Goal: Information Seeking & Learning: Learn about a topic

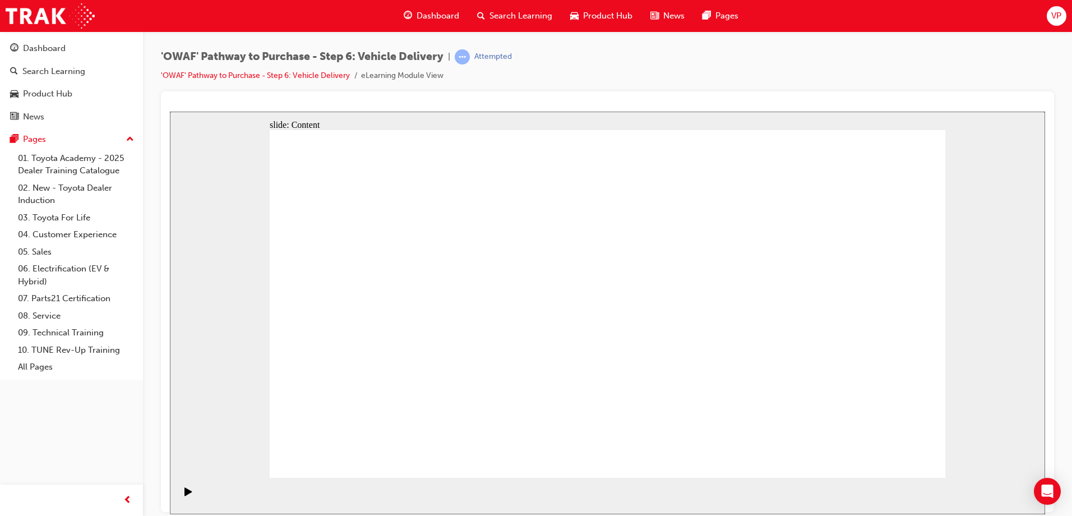
drag, startPoint x: 890, startPoint y: 460, endPoint x: 881, endPoint y: 448, distance: 14.4
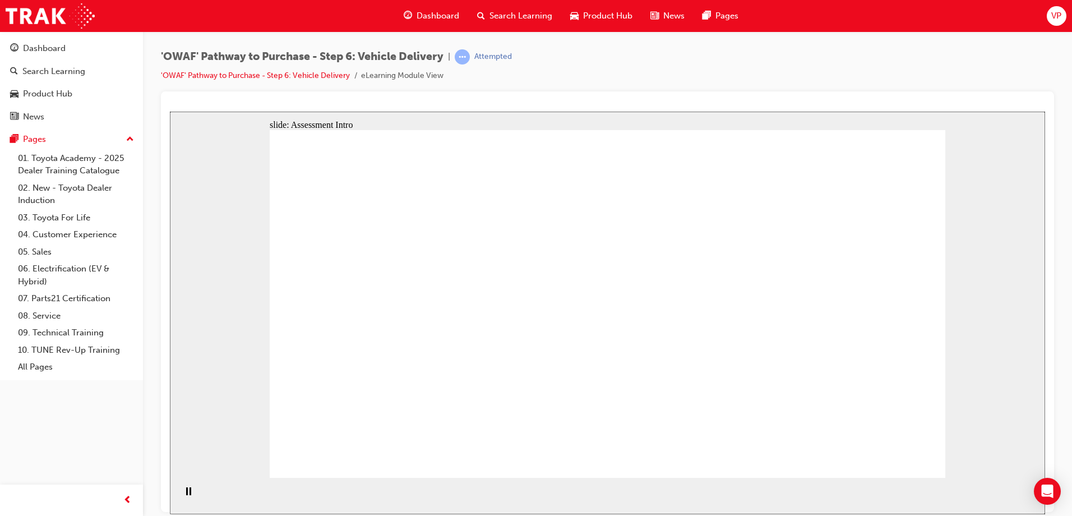
radio input "true"
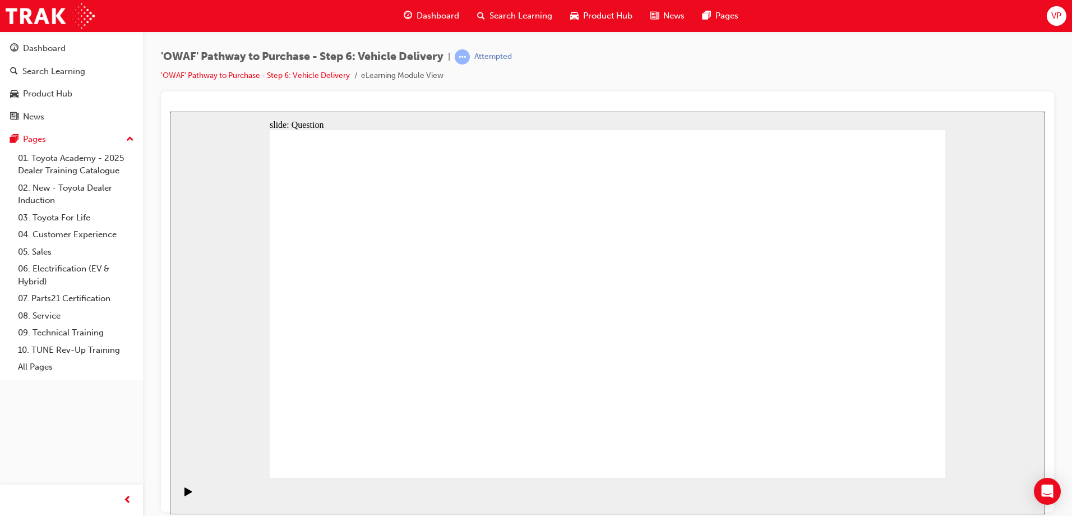
drag, startPoint x: 726, startPoint y: 383, endPoint x: 522, endPoint y: 277, distance: 230.1
drag, startPoint x: 595, startPoint y: 374, endPoint x: 719, endPoint y: 274, distance: 159.8
drag, startPoint x: 525, startPoint y: 268, endPoint x: 695, endPoint y: 372, distance: 199.5
drag, startPoint x: 718, startPoint y: 382, endPoint x: 419, endPoint y: 316, distance: 306.5
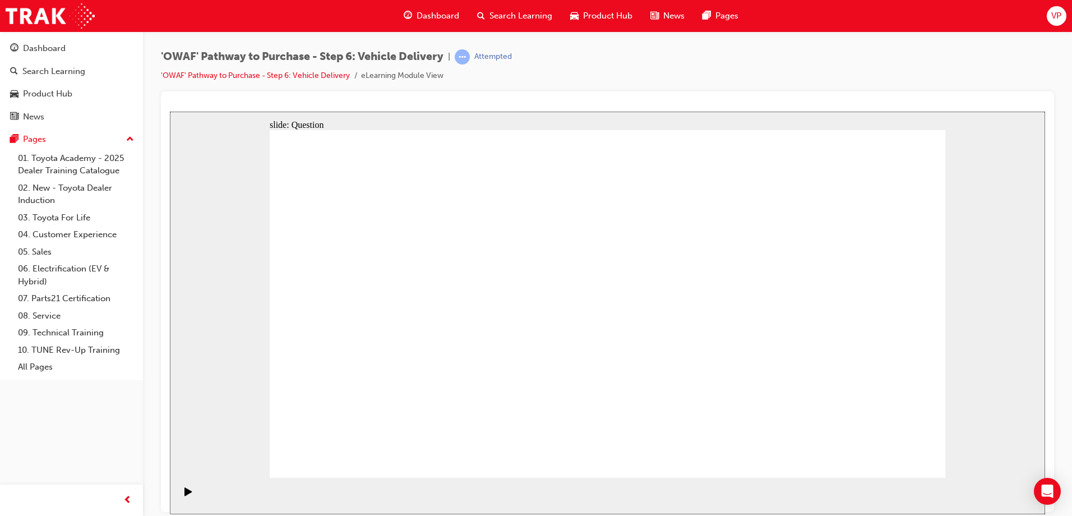
drag, startPoint x: 512, startPoint y: 368, endPoint x: 532, endPoint y: 276, distance: 94.7
checkbox input "true"
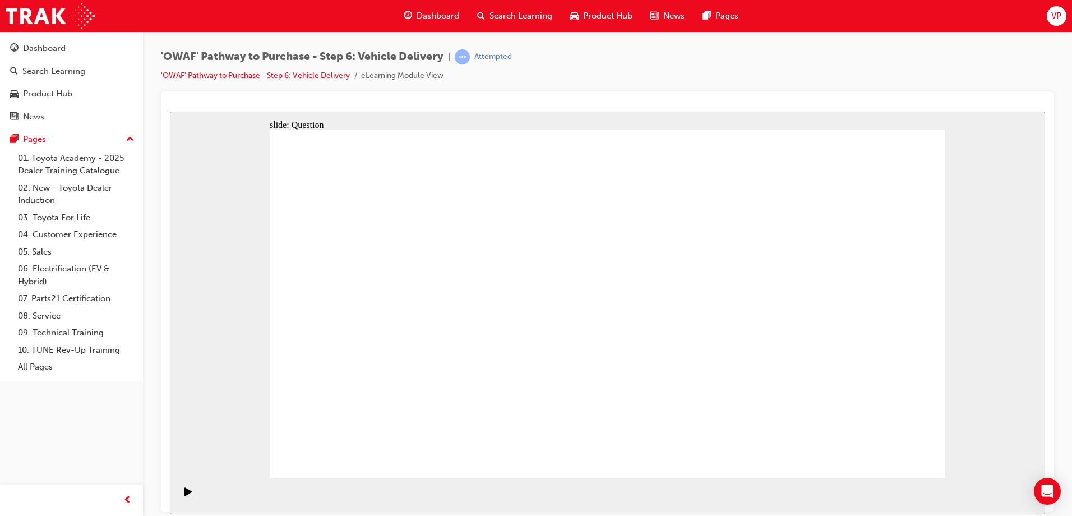
checkbox input "true"
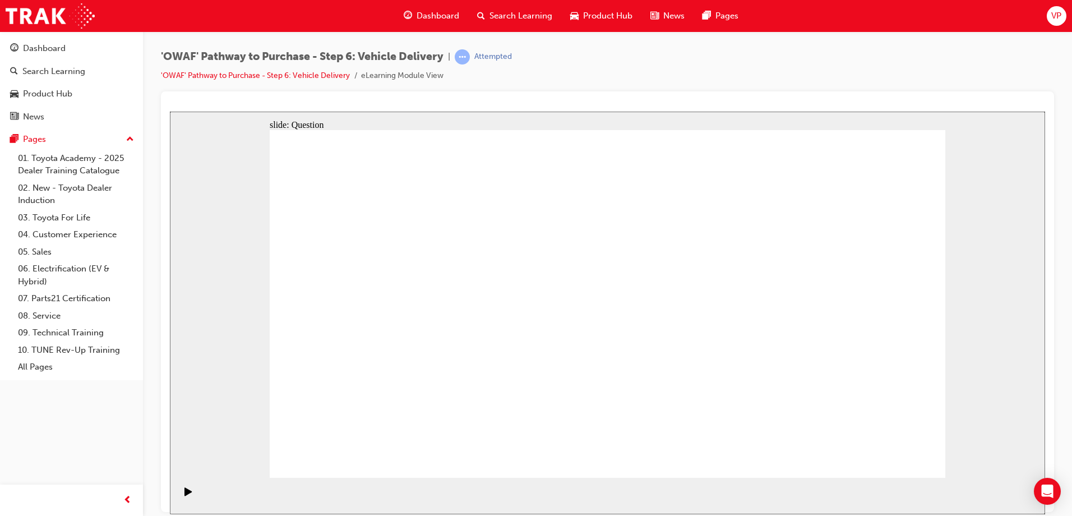
checkbox input "false"
checkbox input "true"
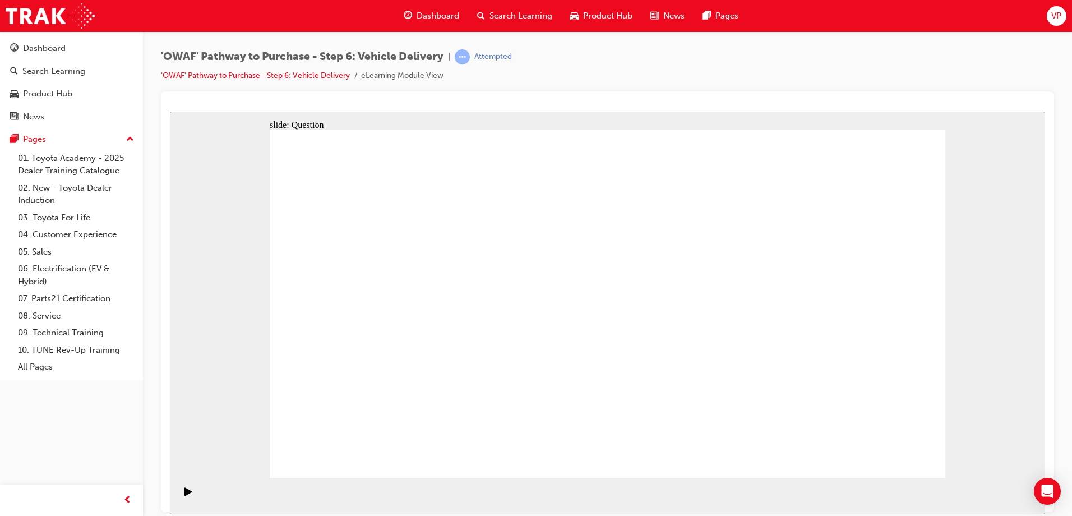
drag, startPoint x: 830, startPoint y: 318, endPoint x: 436, endPoint y: 374, distance: 398.6
drag, startPoint x: 840, startPoint y: 289, endPoint x: 374, endPoint y: 345, distance: 469.1
drag, startPoint x: 833, startPoint y: 372, endPoint x: 633, endPoint y: 367, distance: 200.2
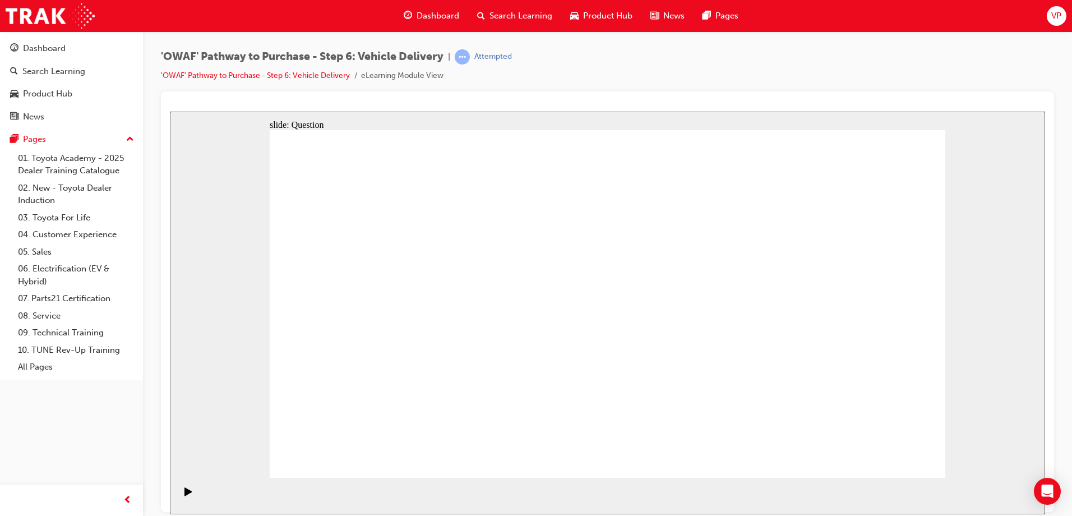
drag, startPoint x: 835, startPoint y: 318, endPoint x: 385, endPoint y: 377, distance: 454.4
drag, startPoint x: 839, startPoint y: 304, endPoint x: 380, endPoint y: 352, distance: 461.0
drag, startPoint x: 839, startPoint y: 304, endPoint x: 385, endPoint y: 355, distance: 456.9
drag, startPoint x: 830, startPoint y: 319, endPoint x: 419, endPoint y: 382, distance: 415.1
drag, startPoint x: 828, startPoint y: 320, endPoint x: 360, endPoint y: 365, distance: 470.2
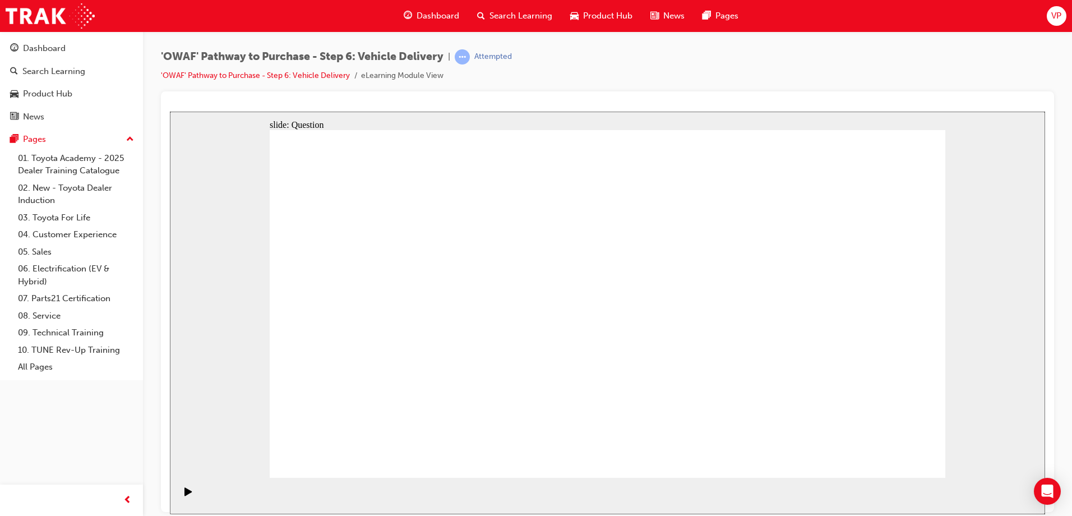
drag, startPoint x: 835, startPoint y: 323, endPoint x: 861, endPoint y: 360, distance: 45.1
drag, startPoint x: 833, startPoint y: 342, endPoint x: 376, endPoint y: 382, distance: 459.1
drag, startPoint x: 835, startPoint y: 334, endPoint x: 614, endPoint y: 371, distance: 224.0
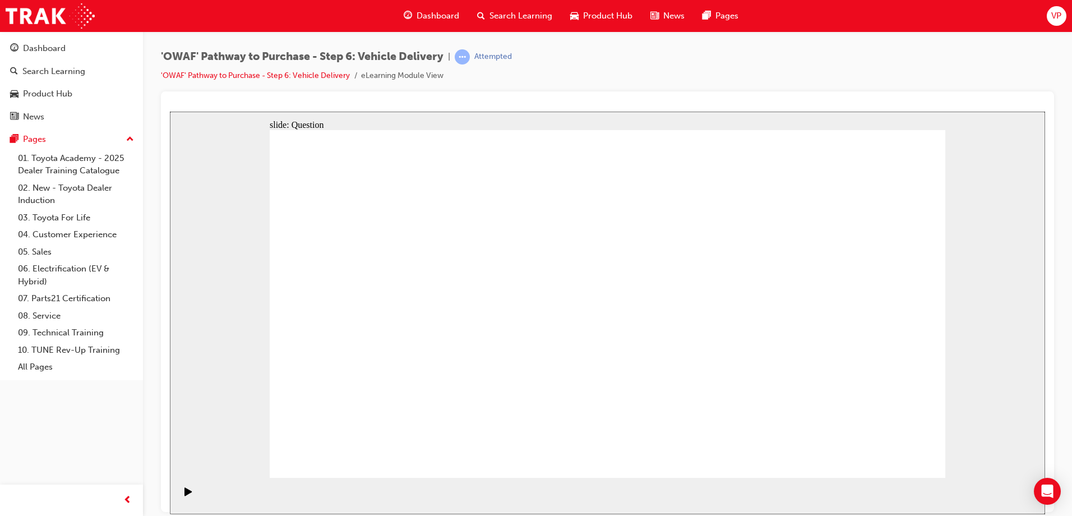
drag, startPoint x: 833, startPoint y: 327, endPoint x: 663, endPoint y: 362, distance: 174.5
drag, startPoint x: 828, startPoint y: 406, endPoint x: 415, endPoint y: 381, distance: 413.8
drag, startPoint x: 831, startPoint y: 312, endPoint x: 641, endPoint y: 373, distance: 199.6
drag, startPoint x: 839, startPoint y: 290, endPoint x: 609, endPoint y: 360, distance: 240.6
drag, startPoint x: 845, startPoint y: 320, endPoint x: 428, endPoint y: 372, distance: 420.8
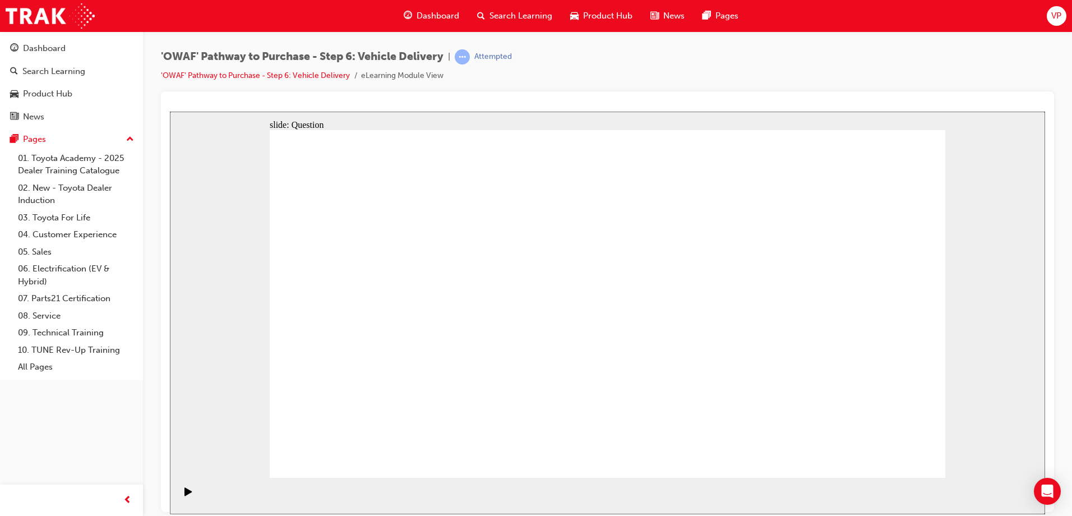
drag, startPoint x: 859, startPoint y: 388, endPoint x: 439, endPoint y: 419, distance: 421.5
radio input "true"
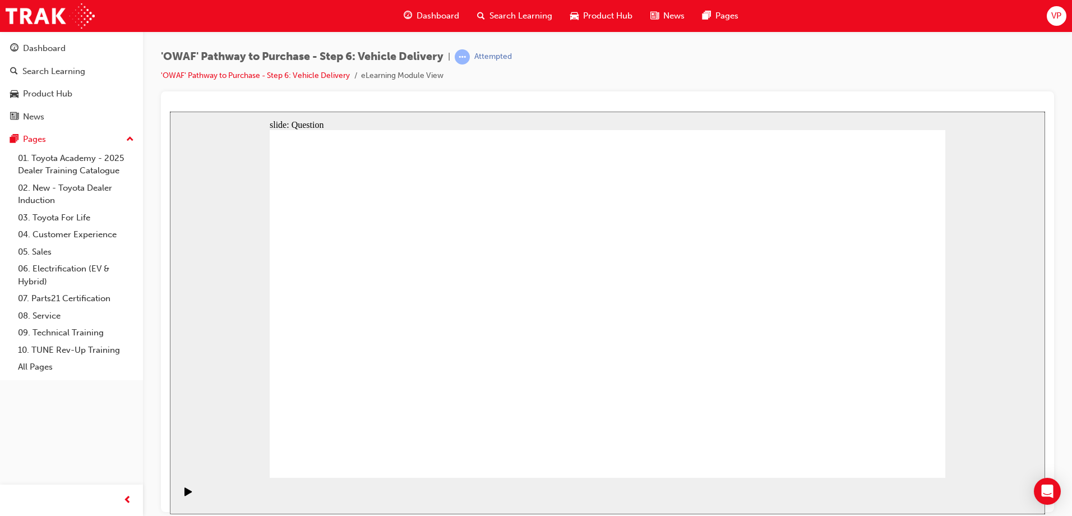
radio input "true"
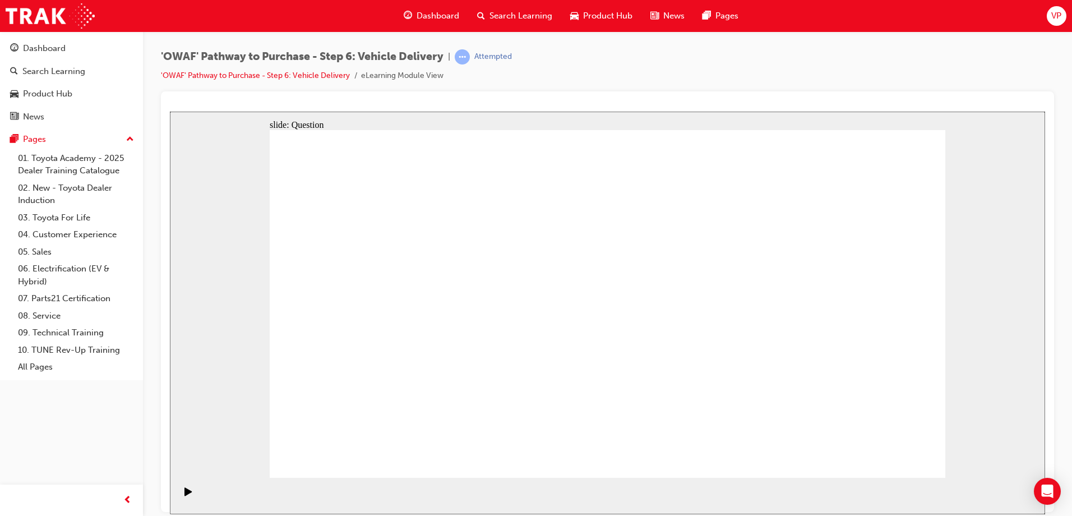
click at [1054, 15] on span "VP" at bounding box center [1056, 16] width 10 height 13
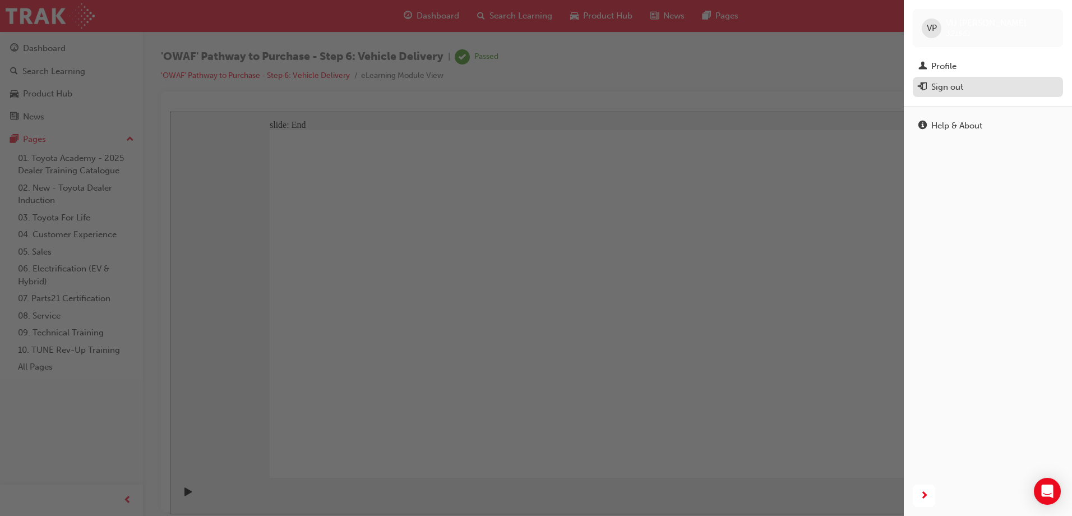
click at [953, 87] on div "Sign out" at bounding box center [947, 87] width 32 height 13
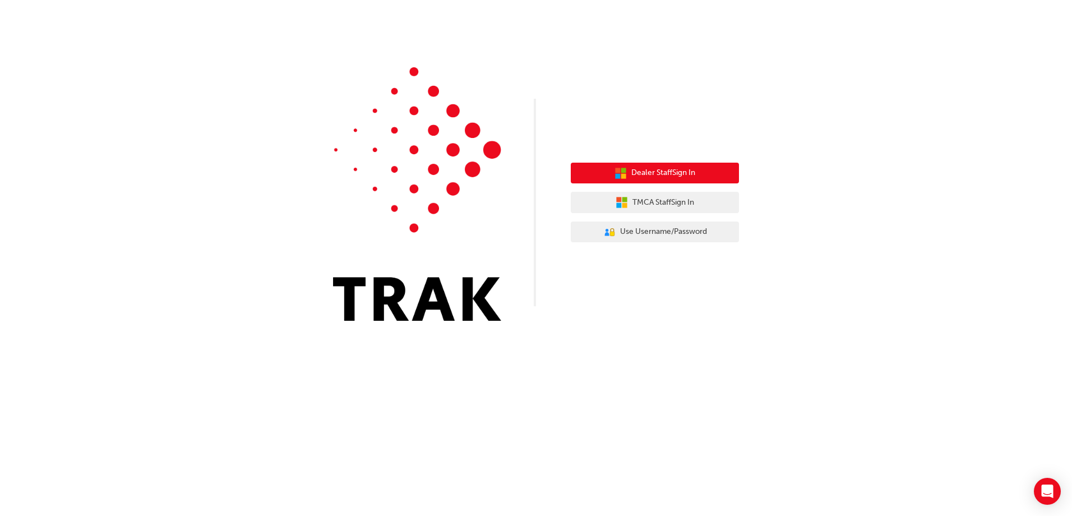
click at [681, 171] on span "Dealer Staff Sign In" at bounding box center [663, 172] width 64 height 13
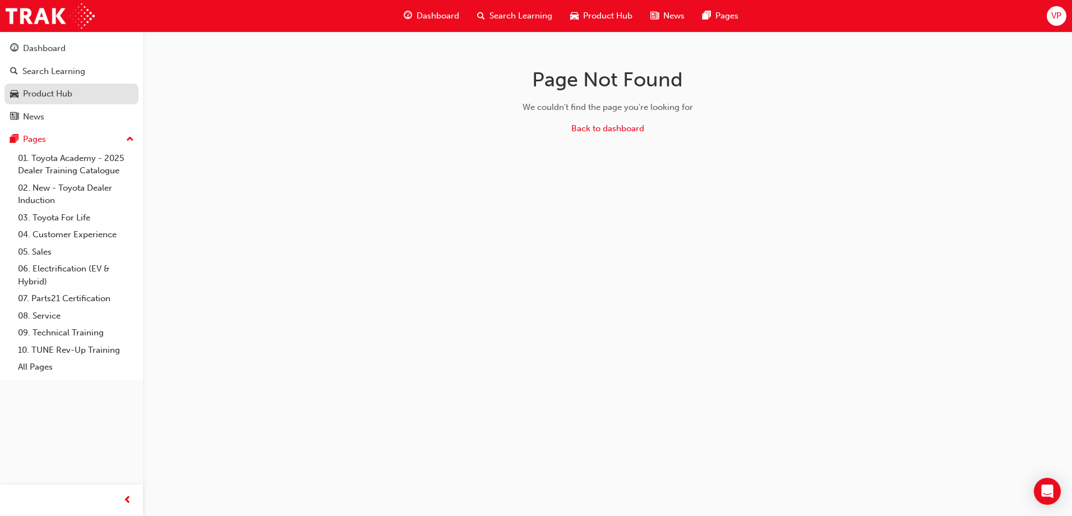
click at [52, 95] on div "Product Hub" at bounding box center [47, 93] width 49 height 13
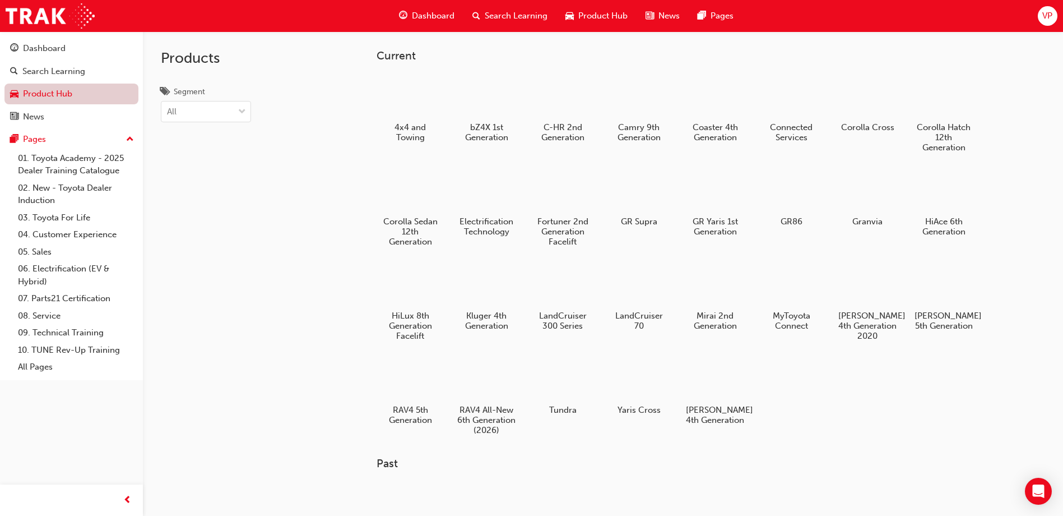
click at [52, 90] on link "Product Hub" at bounding box center [71, 94] width 134 height 21
click at [603, 17] on span "Product Hub" at bounding box center [602, 16] width 49 height 13
click at [437, 14] on span "Dashboard" at bounding box center [433, 16] width 43 height 13
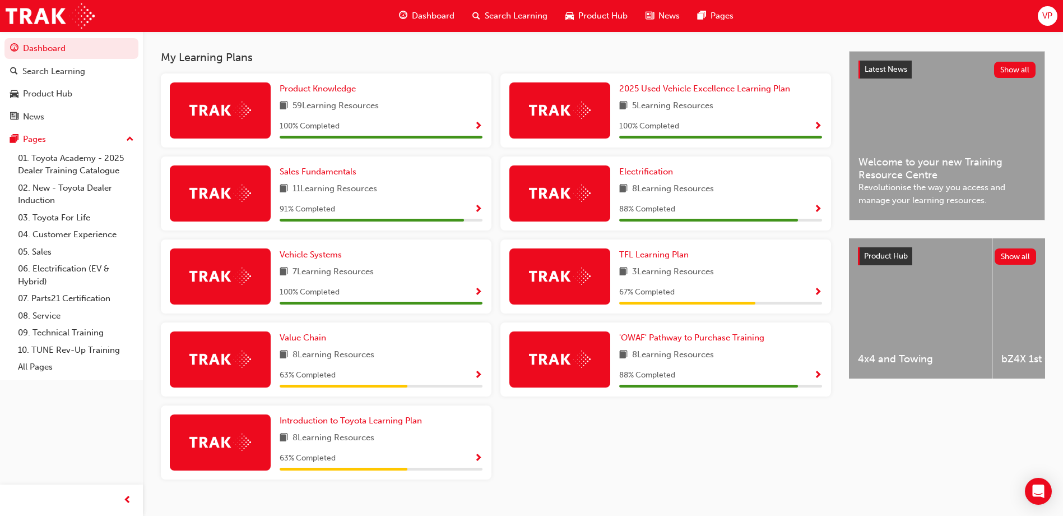
scroll to position [257, 0]
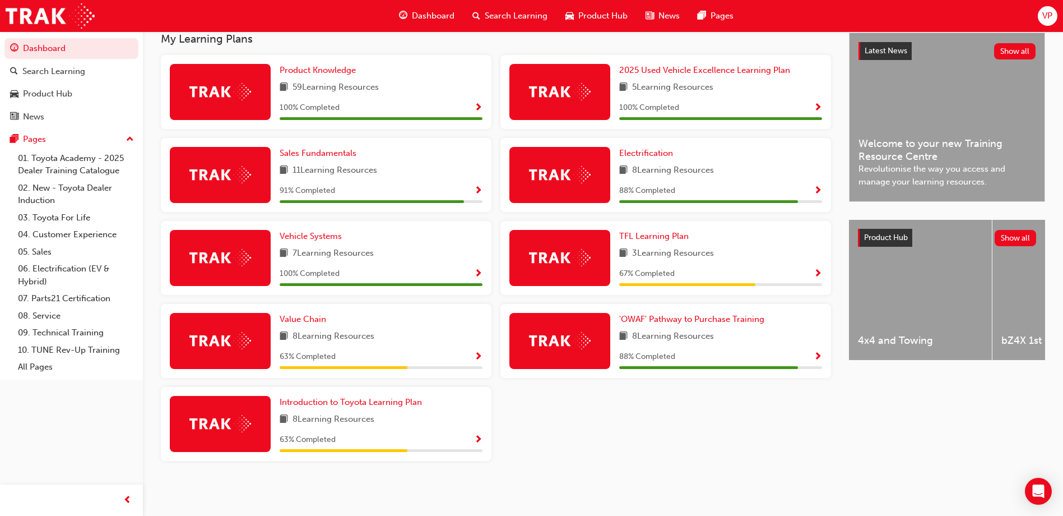
click at [220, 168] on img at bounding box center [220, 174] width 62 height 17
click at [476, 189] on span "Show Progress" at bounding box center [478, 191] width 8 height 10
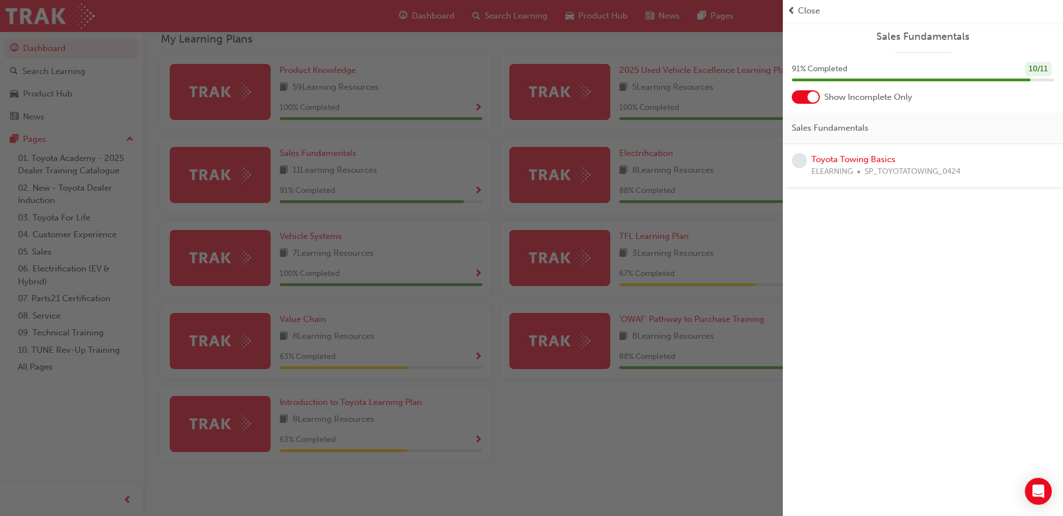
click at [874, 170] on span "SP_TOYOTATOWING_0424" at bounding box center [913, 171] width 96 height 13
click at [864, 167] on div "ELEARNING SP_TOYOTATOWING_0424" at bounding box center [886, 171] width 149 height 13
click at [809, 11] on span "Close" at bounding box center [809, 10] width 22 height 13
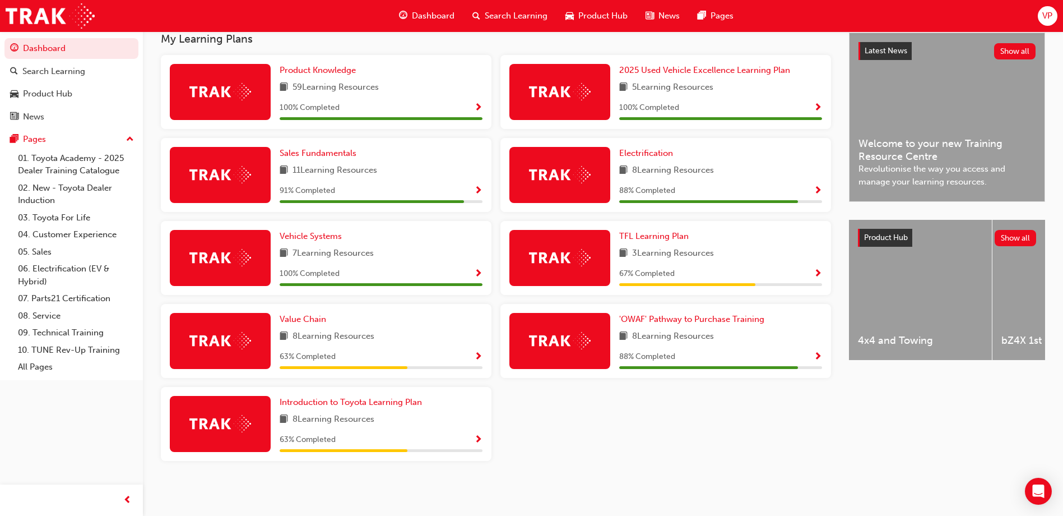
click at [313, 170] on span "11 Learning Resources" at bounding box center [335, 171] width 85 height 14
drag, startPoint x: 313, startPoint y: 170, endPoint x: 304, endPoint y: 151, distance: 20.3
click at [304, 151] on span "Sales Fundamentals" at bounding box center [318, 153] width 77 height 10
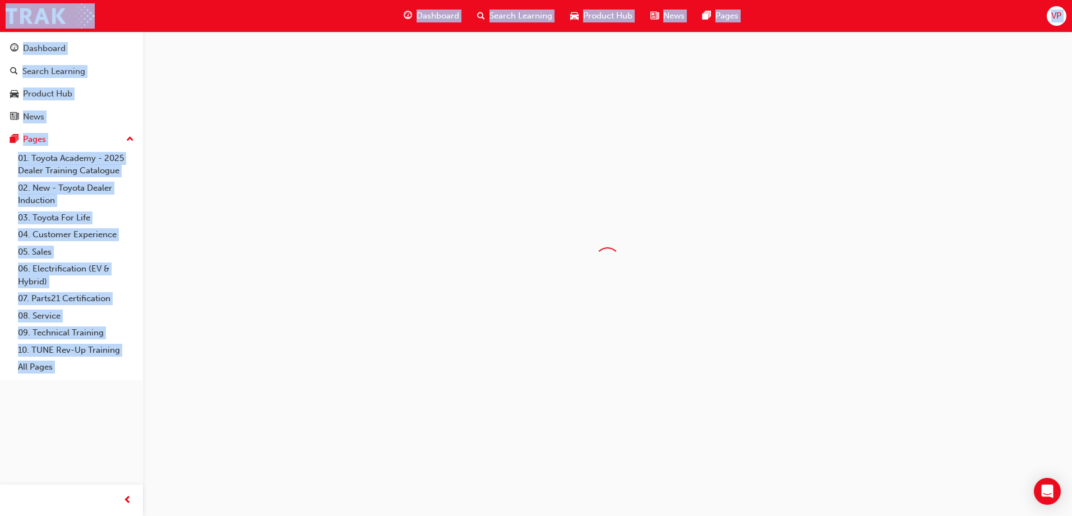
click at [304, 151] on div at bounding box center [536, 258] width 1072 height 516
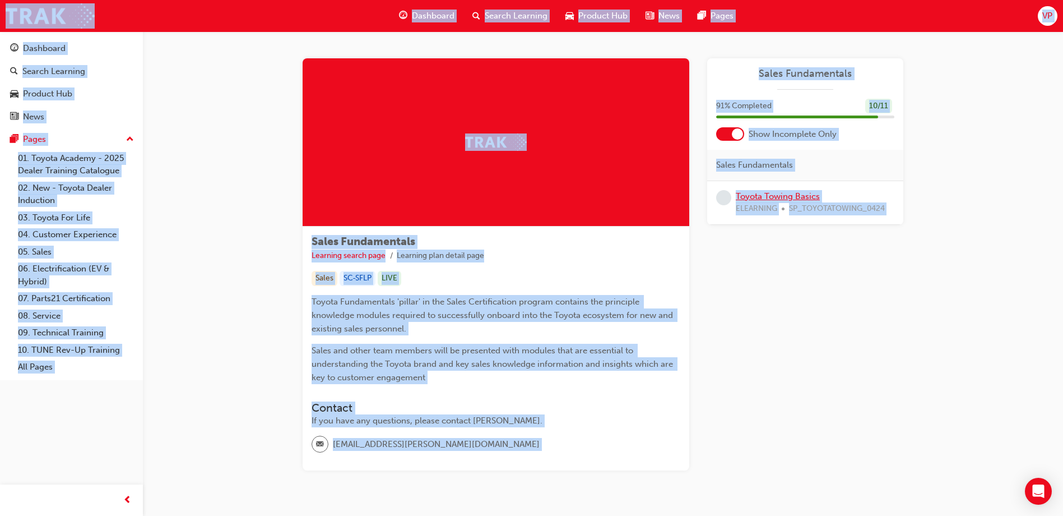
click at [786, 195] on link "Toyota Towing Basics" at bounding box center [778, 196] width 84 height 10
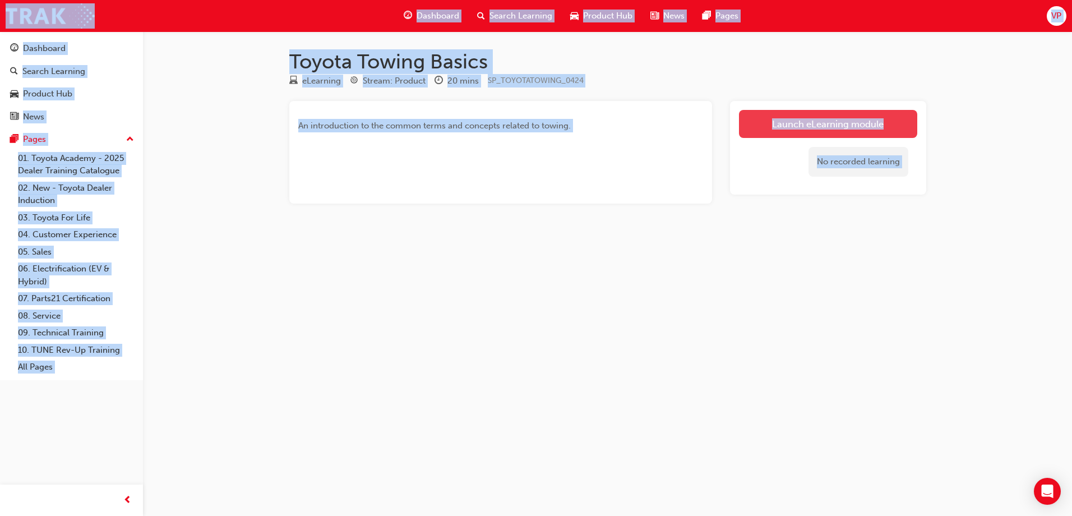
click at [822, 123] on link "Launch eLearning module" at bounding box center [828, 124] width 178 height 28
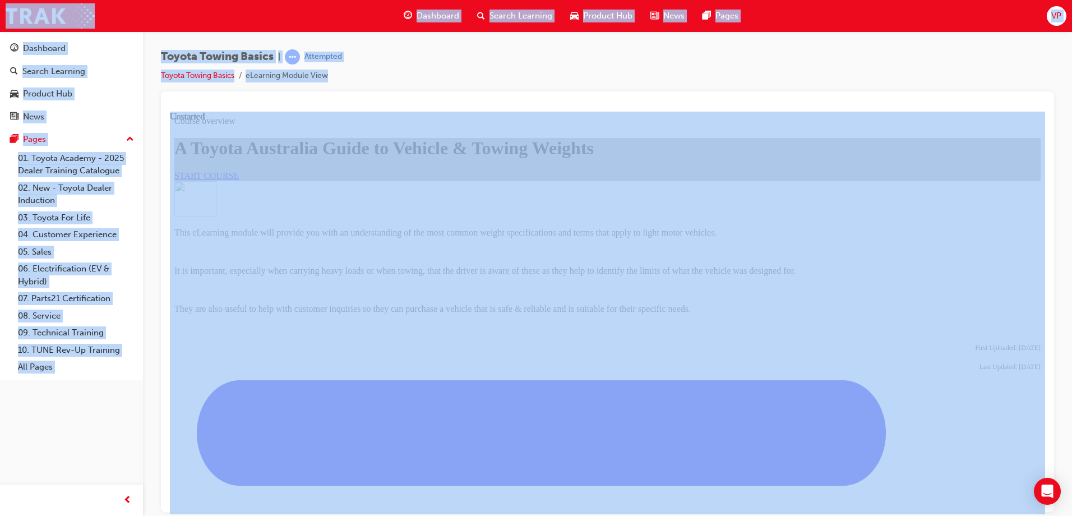
scroll to position [126, 0]
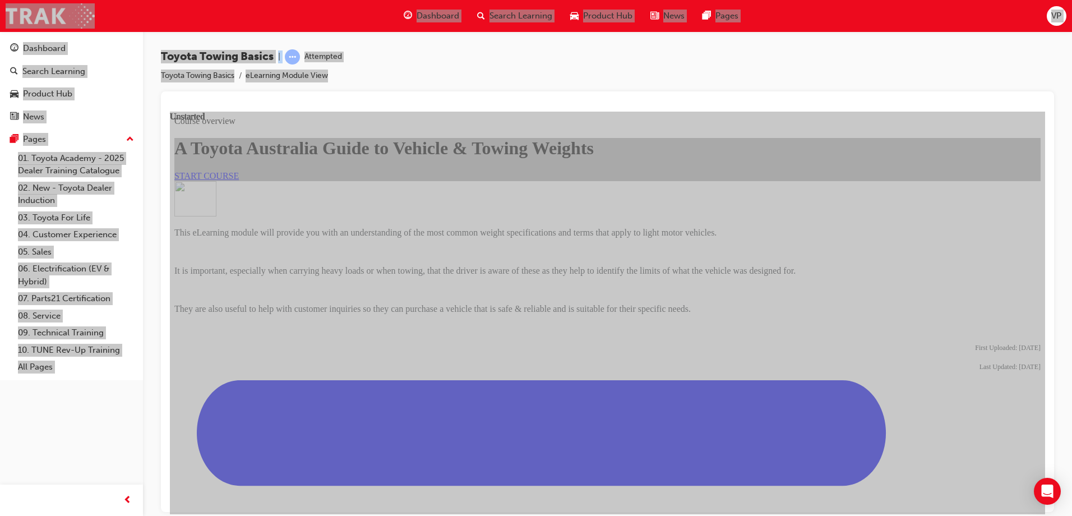
click at [239, 180] on span "START COURSE" at bounding box center [206, 175] width 64 height 10
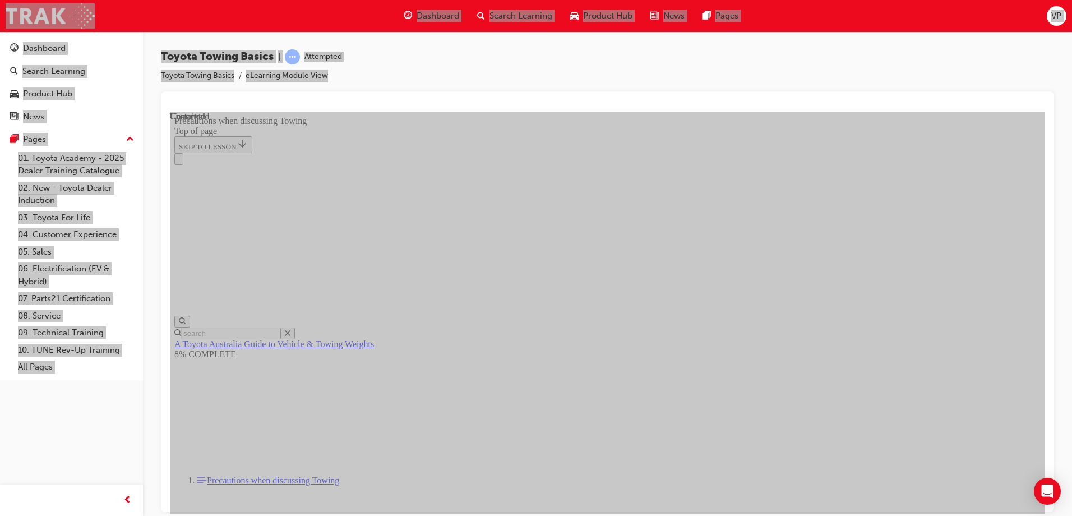
scroll to position [1207, 0]
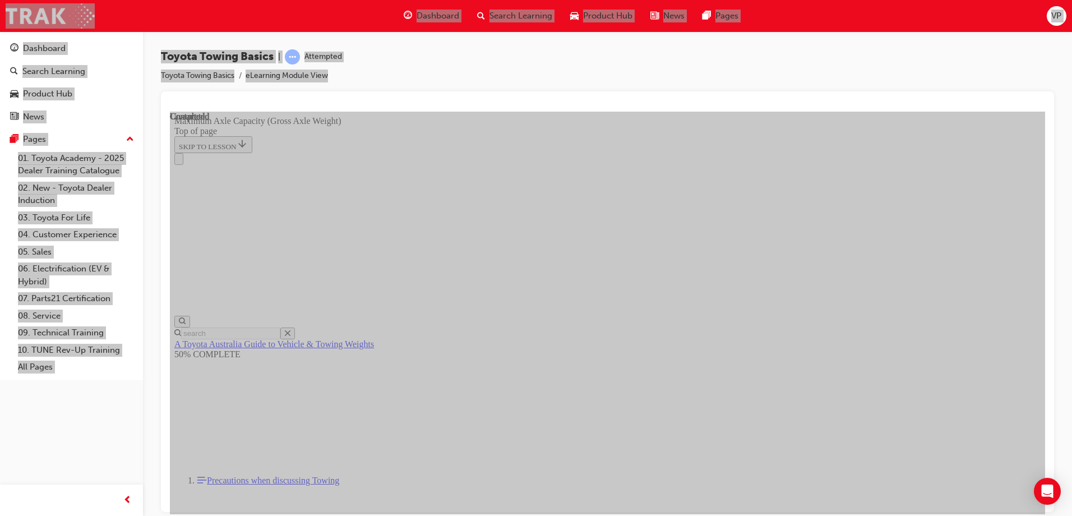
scroll to position [974, 0]
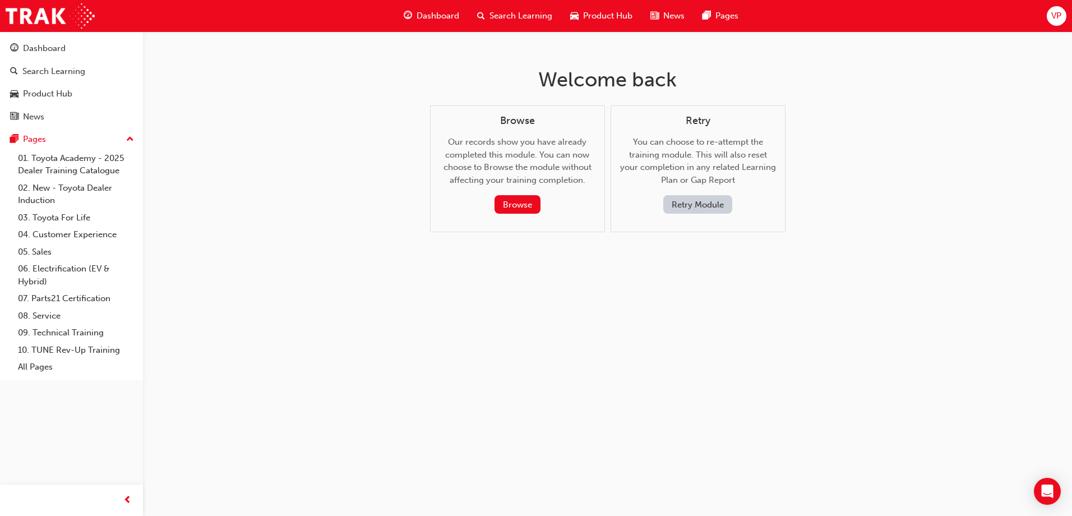
click at [425, 13] on span "Dashboard" at bounding box center [437, 16] width 43 height 13
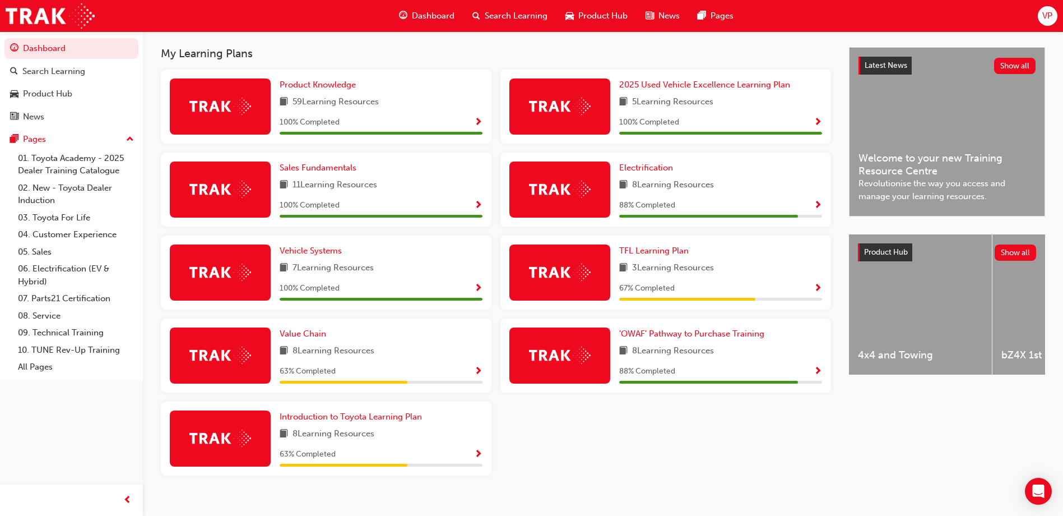
scroll to position [257, 0]
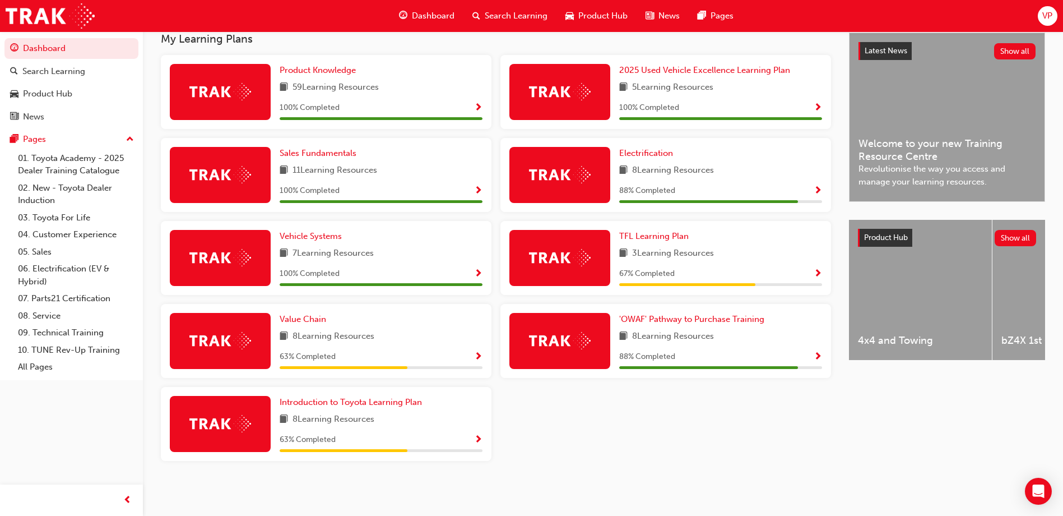
click at [221, 345] on img at bounding box center [220, 340] width 62 height 17
click at [306, 320] on span "Value Chain" at bounding box center [303, 319] width 47 height 10
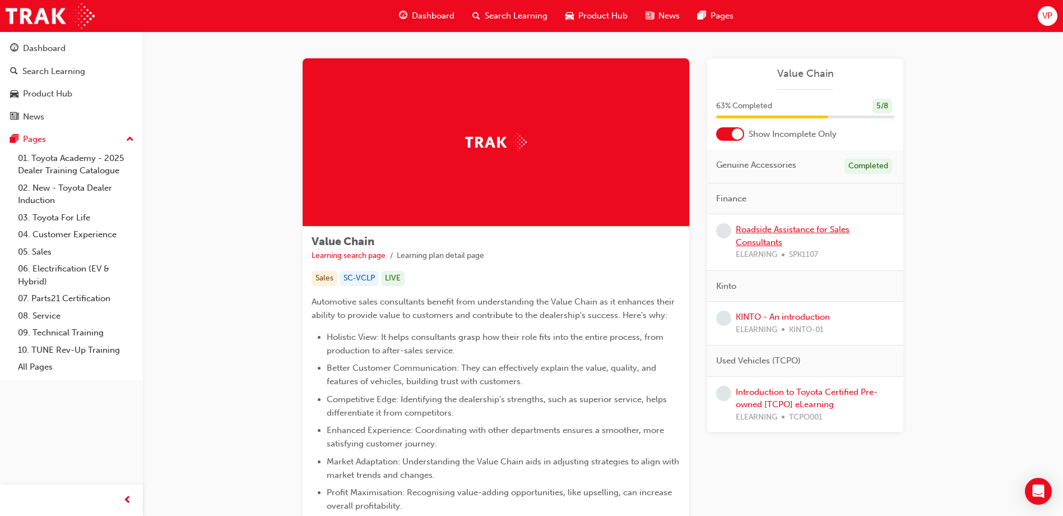
click at [771, 232] on link "Roadside Assistance for Sales Consultants" at bounding box center [793, 235] width 114 height 23
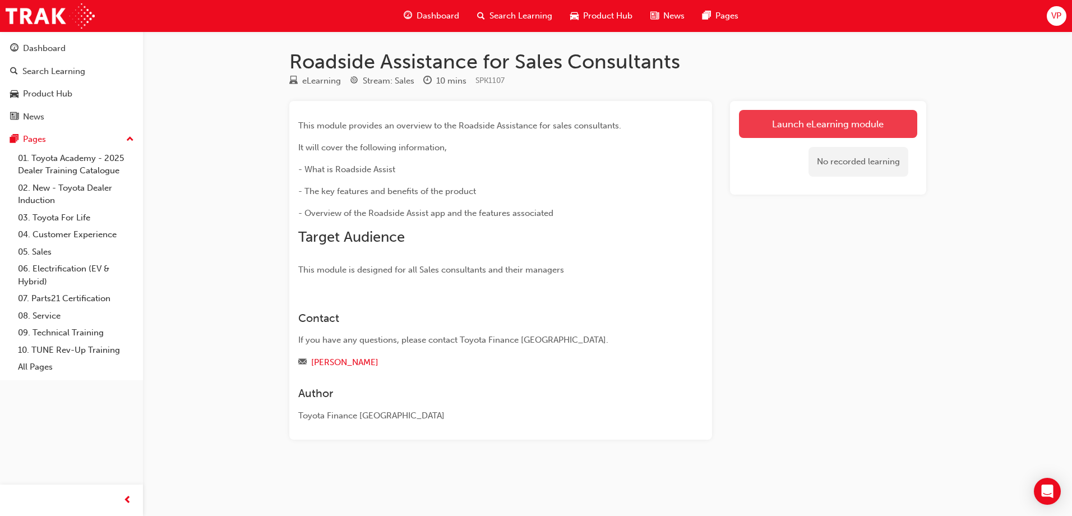
click at [862, 124] on link "Launch eLearning module" at bounding box center [828, 124] width 178 height 28
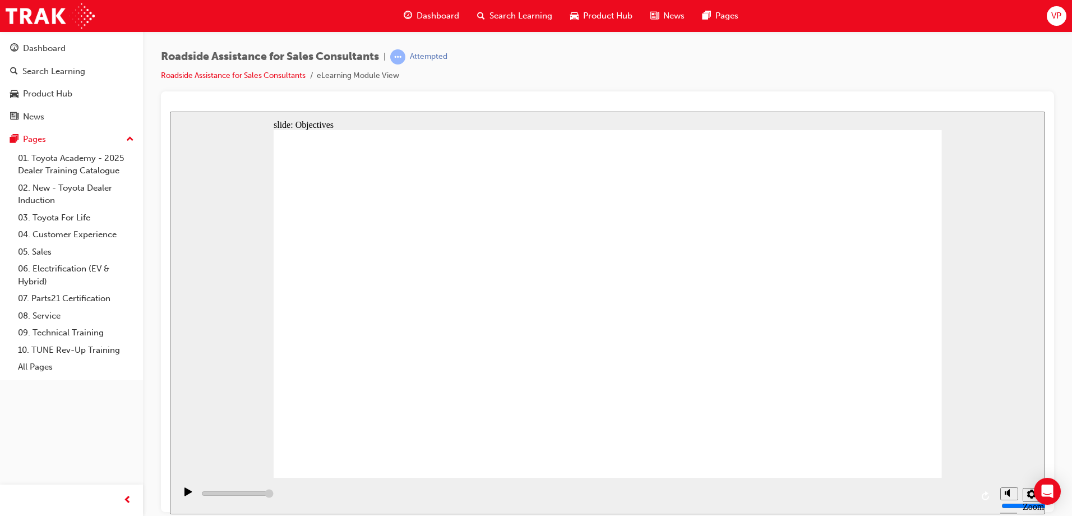
type input "23000"
checkbox input "true"
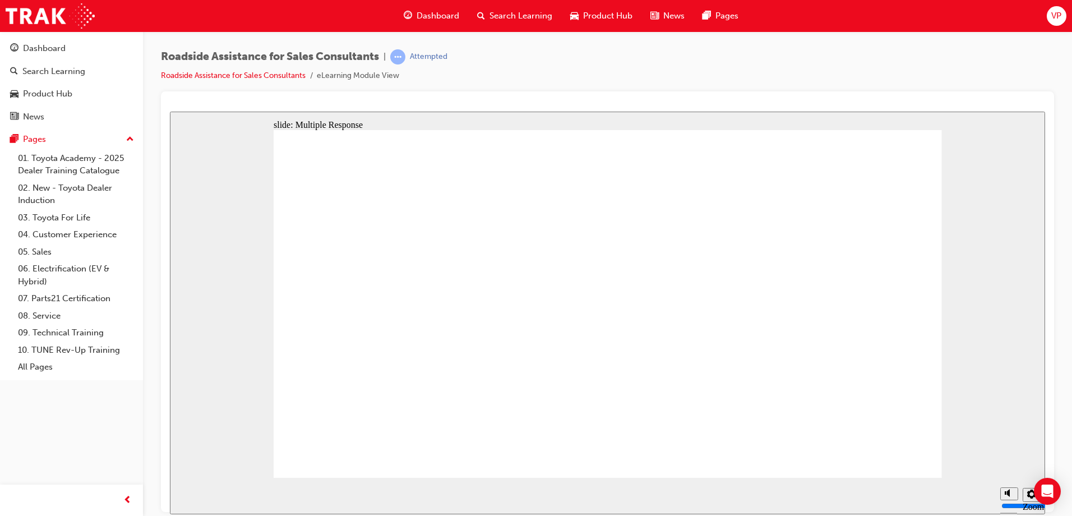
checkbox input "true"
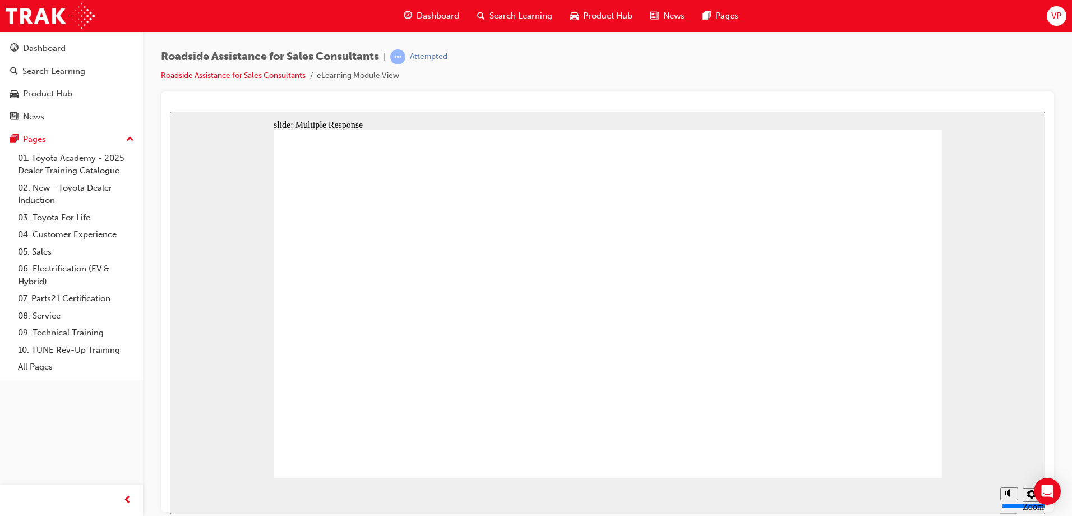
checkbox input "true"
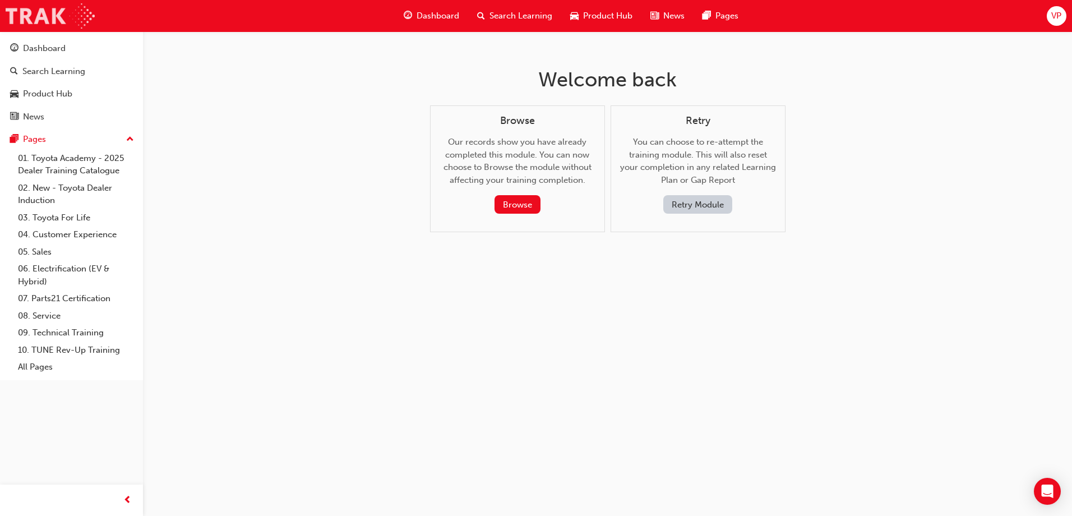
click at [38, 16] on img at bounding box center [50, 15] width 89 height 25
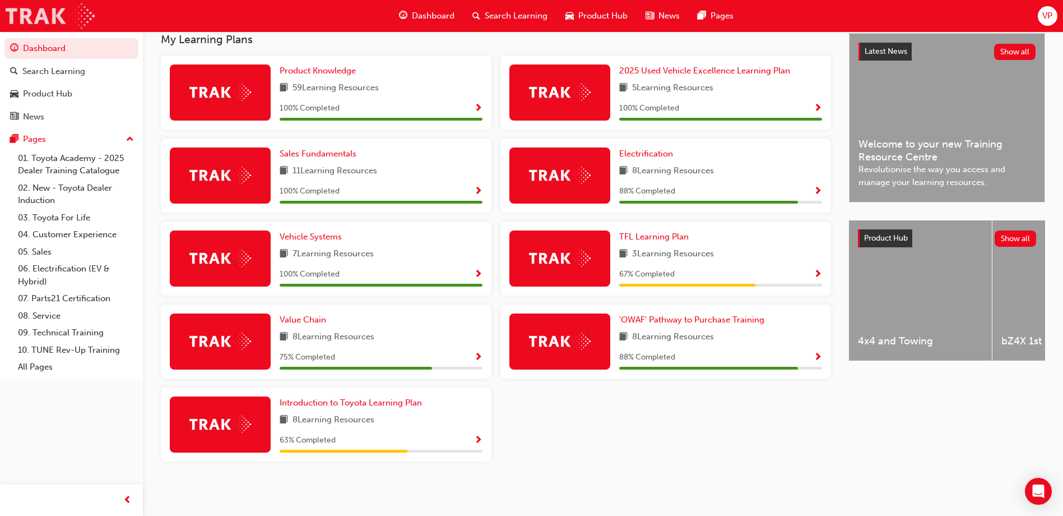
scroll to position [257, 0]
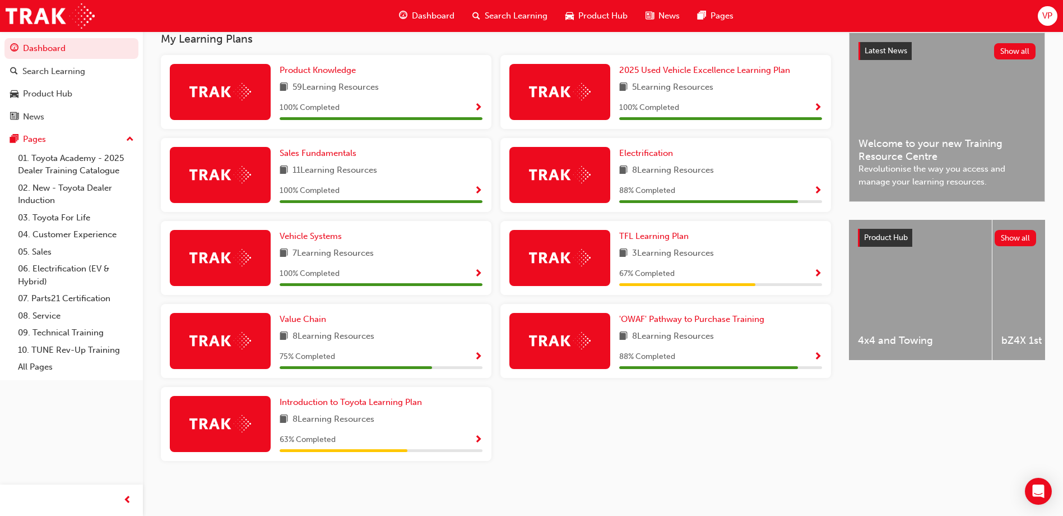
click at [368, 333] on span "8 Learning Resources" at bounding box center [334, 337] width 82 height 14
click at [214, 335] on img at bounding box center [220, 340] width 62 height 17
click at [282, 336] on span "book-icon" at bounding box center [284, 337] width 8 height 14
click at [308, 318] on span "Value Chain" at bounding box center [303, 319] width 47 height 10
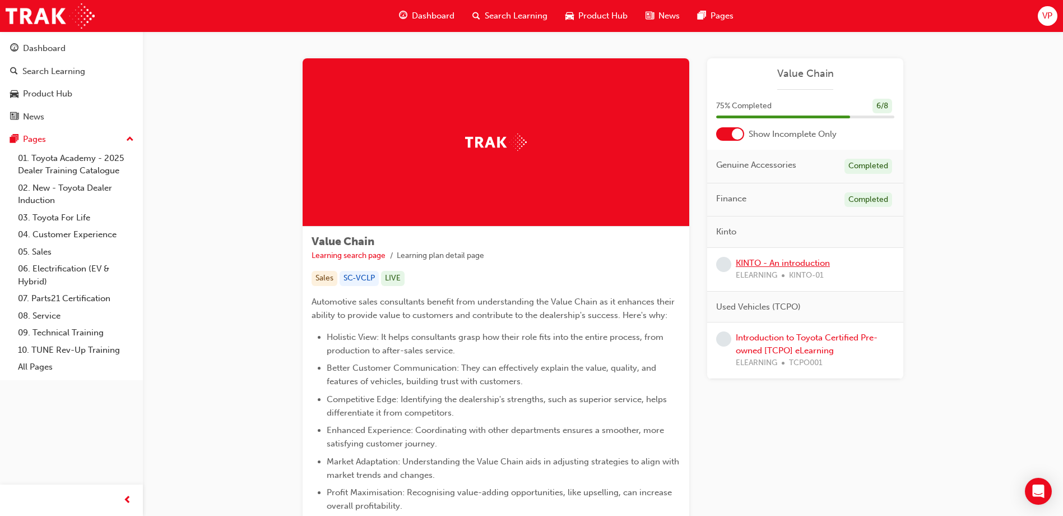
click at [771, 266] on link "KINTO - An introduction" at bounding box center [783, 263] width 94 height 10
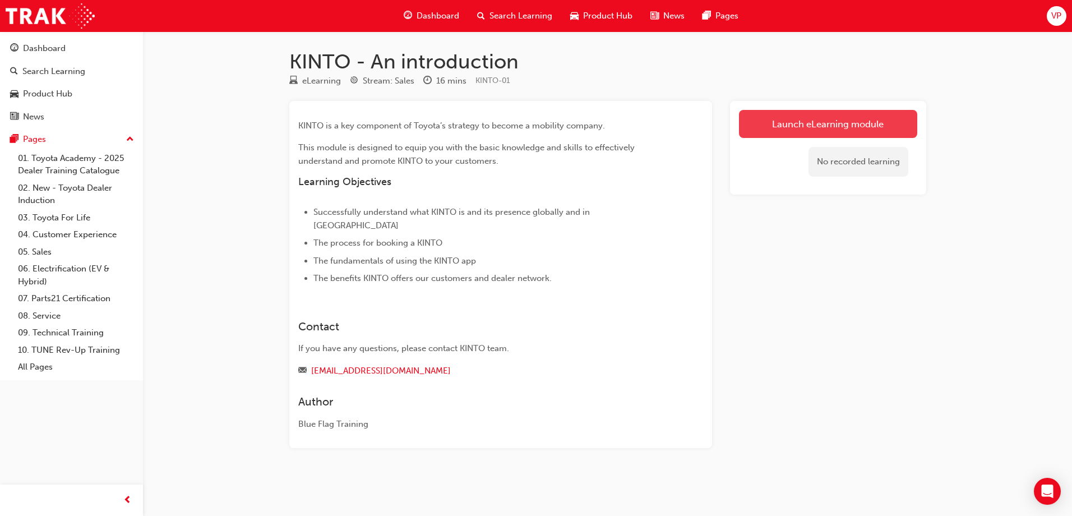
click at [818, 127] on link "Launch eLearning module" at bounding box center [828, 124] width 178 height 28
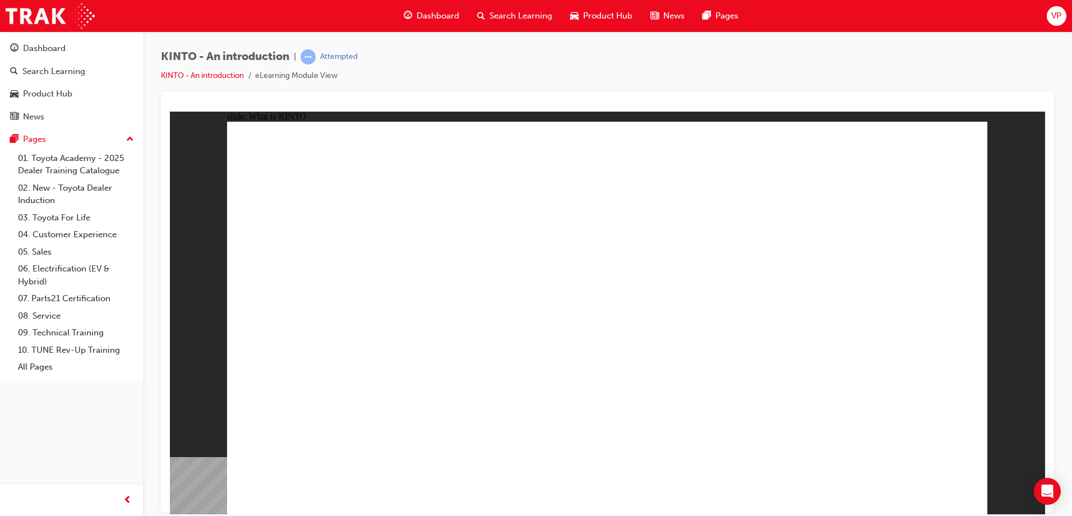
drag, startPoint x: 660, startPoint y: 384, endPoint x: 701, endPoint y: 396, distance: 42.7
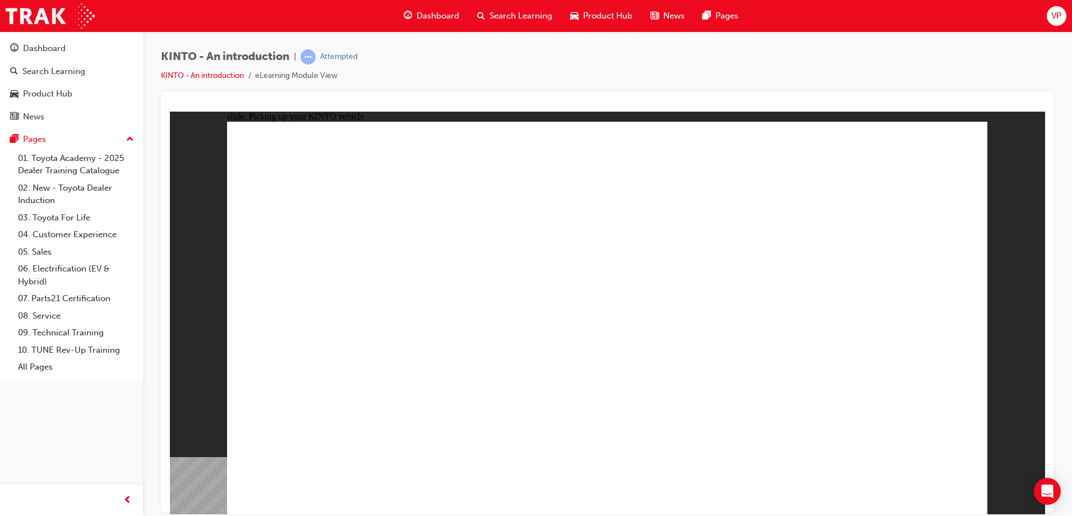
drag, startPoint x: 737, startPoint y: 294, endPoint x: 738, endPoint y: 351, distance: 56.6
drag, startPoint x: 737, startPoint y: 370, endPoint x: 733, endPoint y: 406, distance: 35.6
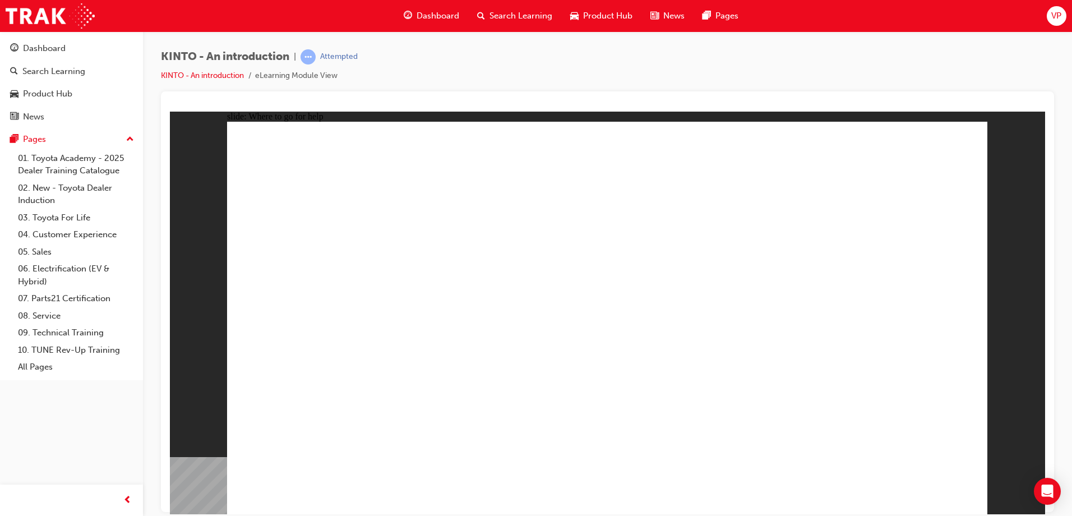
radio input "true"
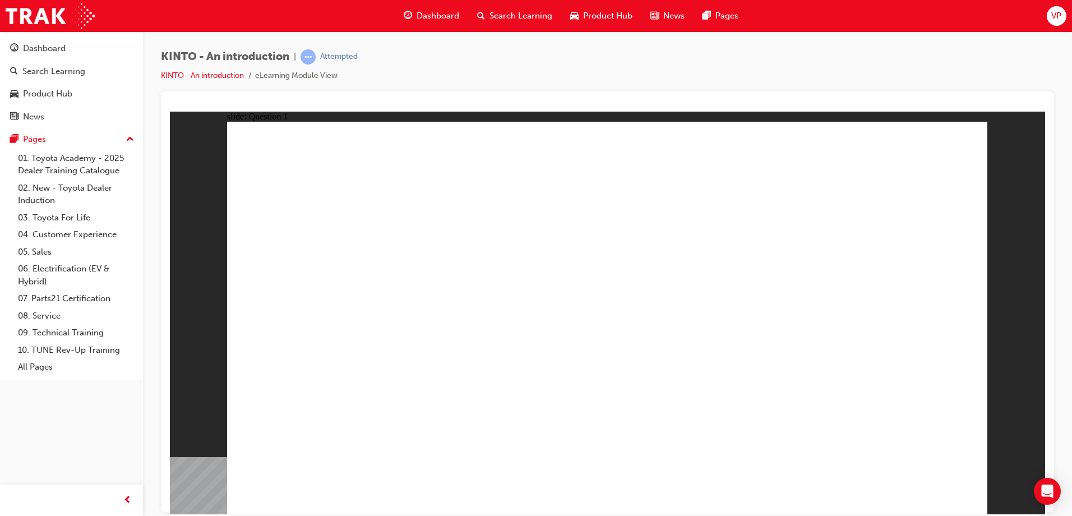
checkbox input "true"
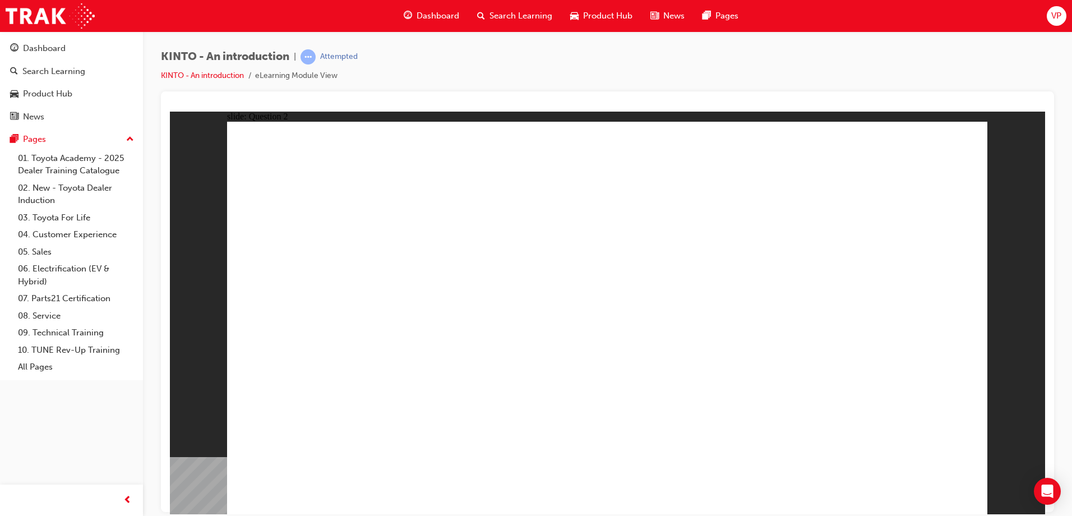
radio input "true"
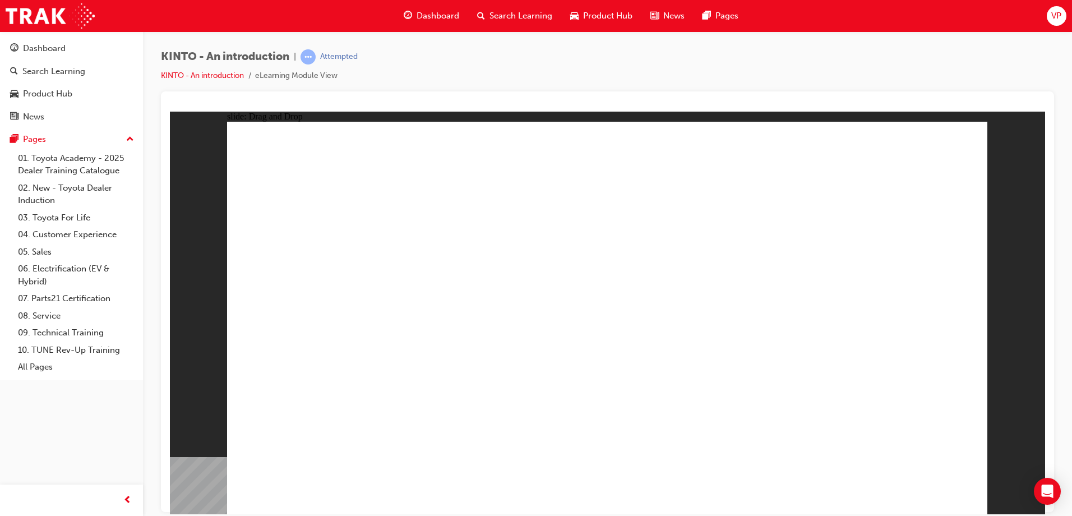
drag, startPoint x: 335, startPoint y: 332, endPoint x: 336, endPoint y: 423, distance: 90.2
drag, startPoint x: 764, startPoint y: 335, endPoint x: 477, endPoint y: 428, distance: 301.7
drag, startPoint x: 902, startPoint y: 338, endPoint x: 627, endPoint y: 429, distance: 289.3
drag, startPoint x: 526, startPoint y: 374, endPoint x: 863, endPoint y: 434, distance: 342.7
drag, startPoint x: 341, startPoint y: 426, endPoint x: 355, endPoint y: 434, distance: 16.1
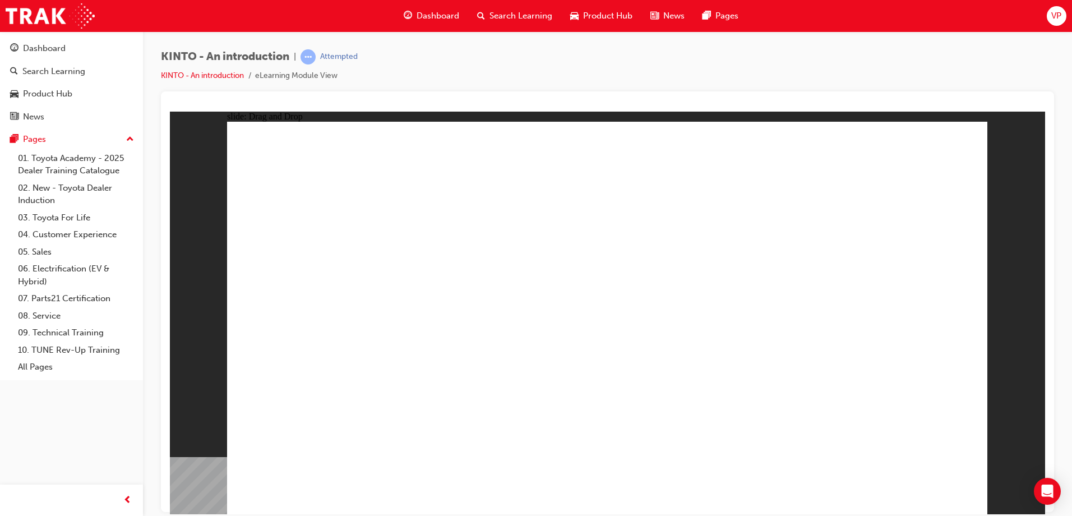
drag, startPoint x: 619, startPoint y: 346, endPoint x: 751, endPoint y: 438, distance: 160.6
radio input "true"
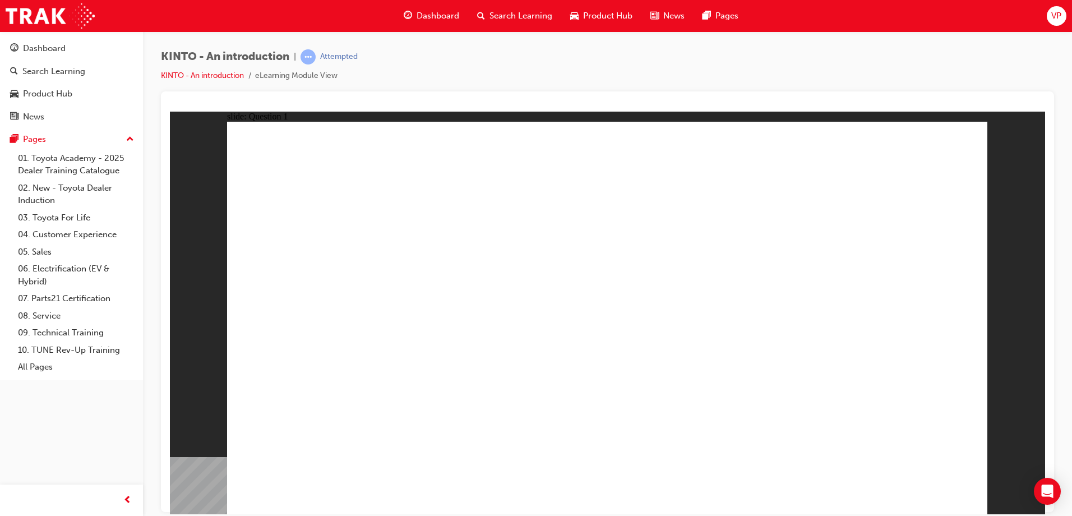
radio input "true"
checkbox input "true"
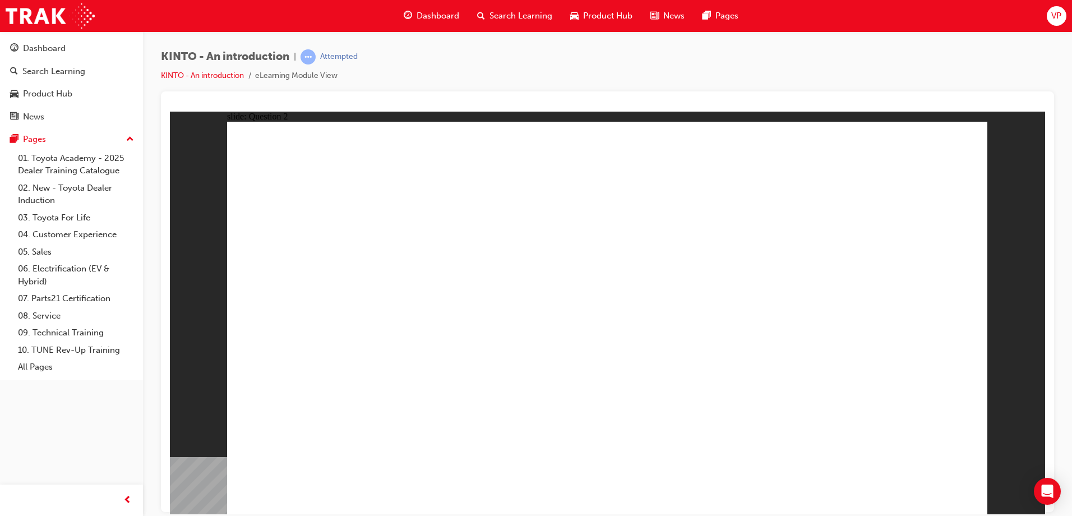
radio input "true"
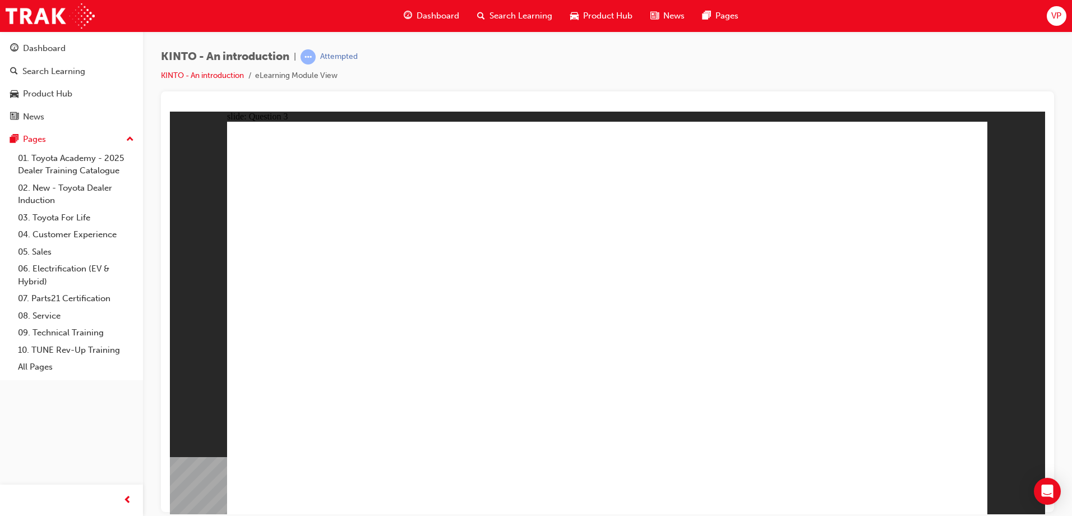
drag, startPoint x: 896, startPoint y: 336, endPoint x: 331, endPoint y: 429, distance: 572.6
drag, startPoint x: 327, startPoint y: 348, endPoint x: 497, endPoint y: 433, distance: 190.0
drag, startPoint x: 618, startPoint y: 361, endPoint x: 632, endPoint y: 451, distance: 90.8
drag, startPoint x: 736, startPoint y: 341, endPoint x: 303, endPoint y: 438, distance: 443.4
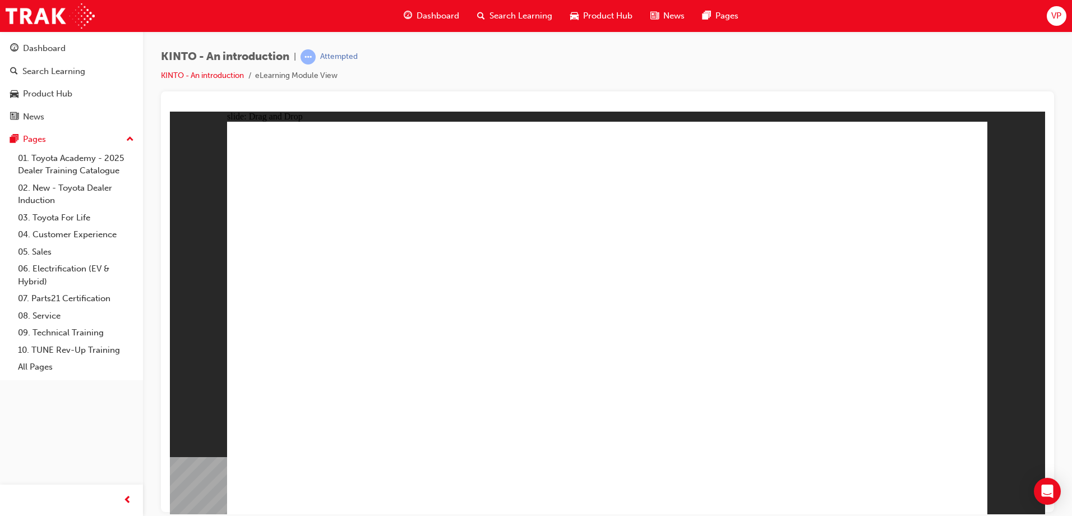
drag, startPoint x: 453, startPoint y: 342, endPoint x: 832, endPoint y: 423, distance: 386.9
drag, startPoint x: 336, startPoint y: 422, endPoint x: 406, endPoint y: 326, distance: 118.7
drag, startPoint x: 318, startPoint y: 428, endPoint x: 582, endPoint y: 626, distance: 329.1
drag, startPoint x: 384, startPoint y: 349, endPoint x: 342, endPoint y: 425, distance: 87.1
drag, startPoint x: 455, startPoint y: 415, endPoint x: 455, endPoint y: 329, distance: 85.8
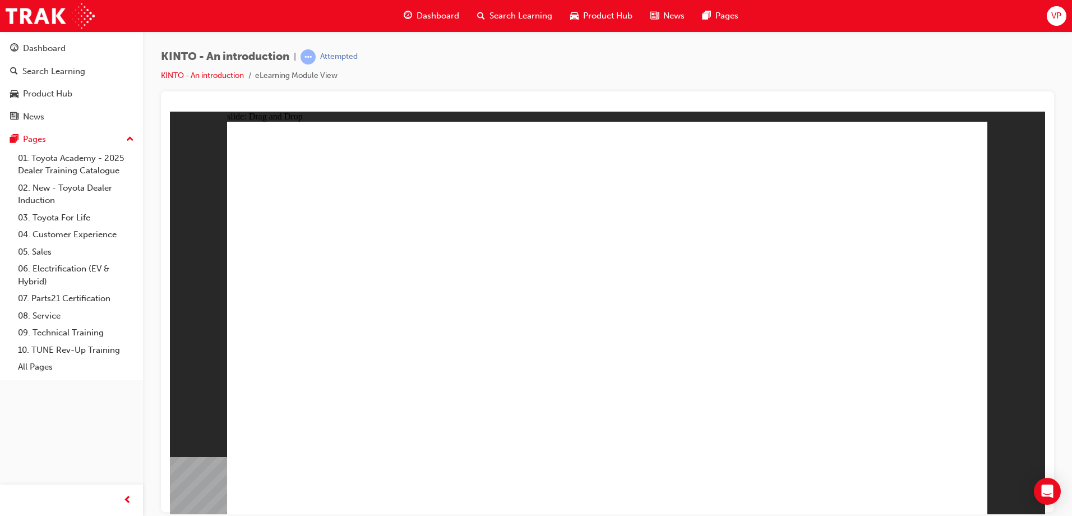
drag, startPoint x: 605, startPoint y: 366, endPoint x: 513, endPoint y: 424, distance: 108.5
drag, startPoint x: 635, startPoint y: 386, endPoint x: 721, endPoint y: 423, distance: 93.4
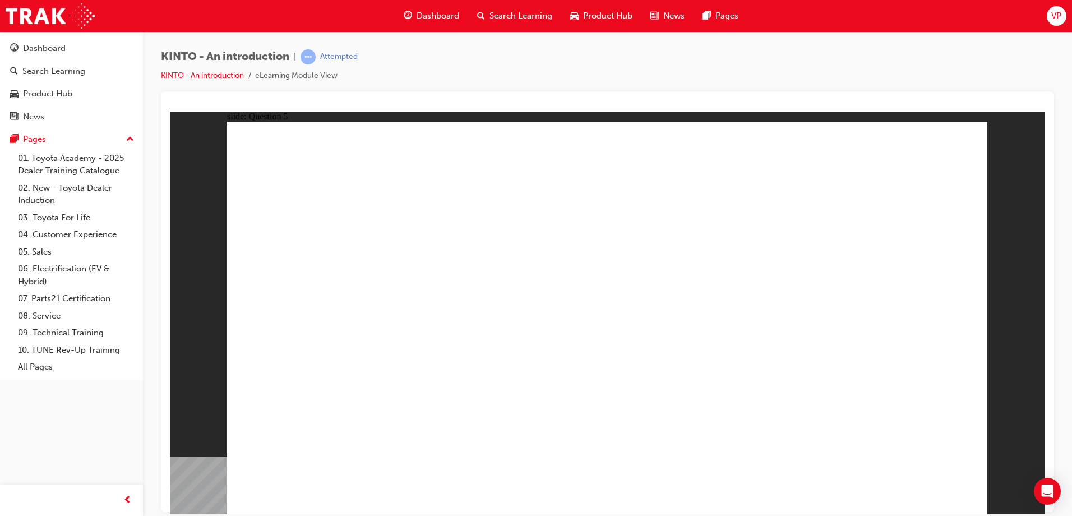
radio input "true"
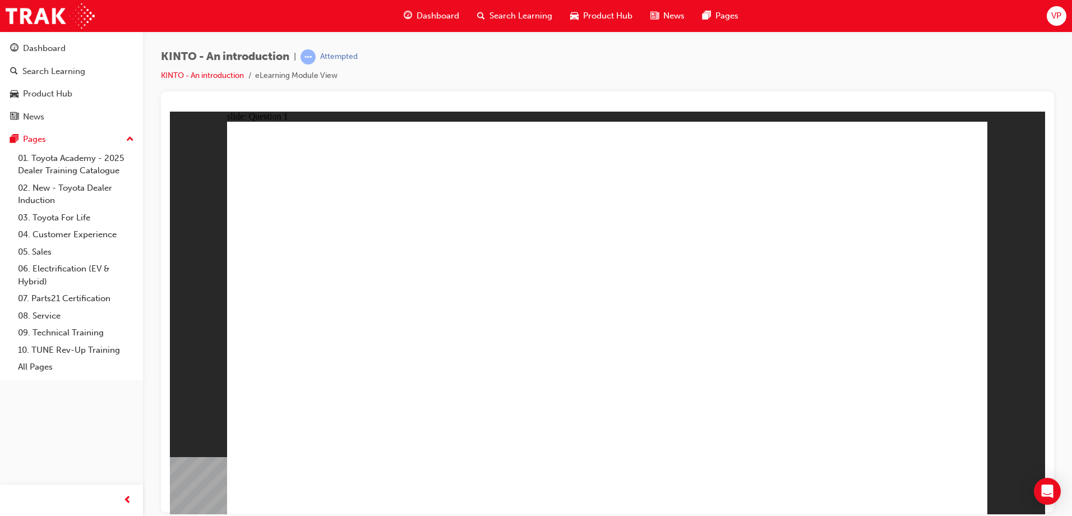
radio input "true"
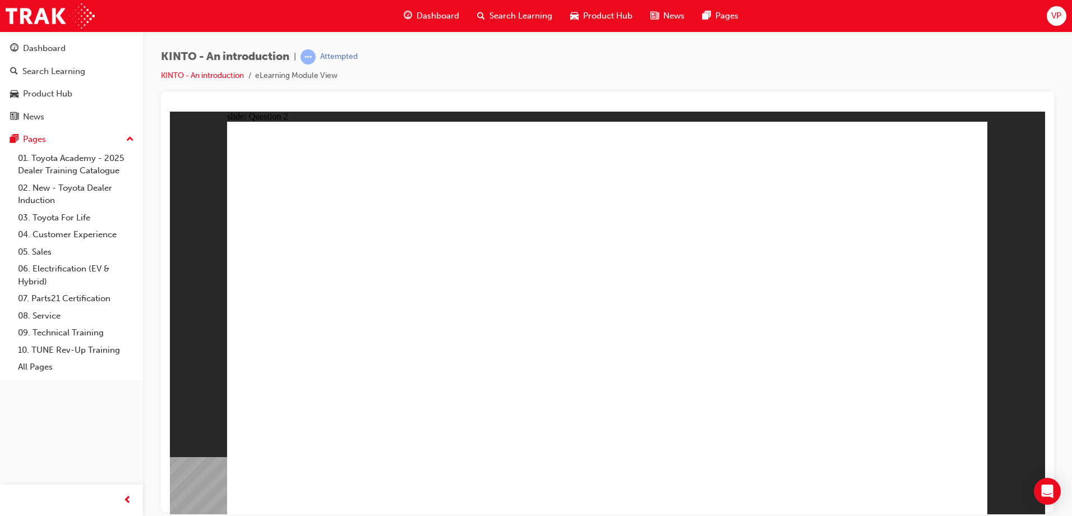
checkbox input "true"
radio input "true"
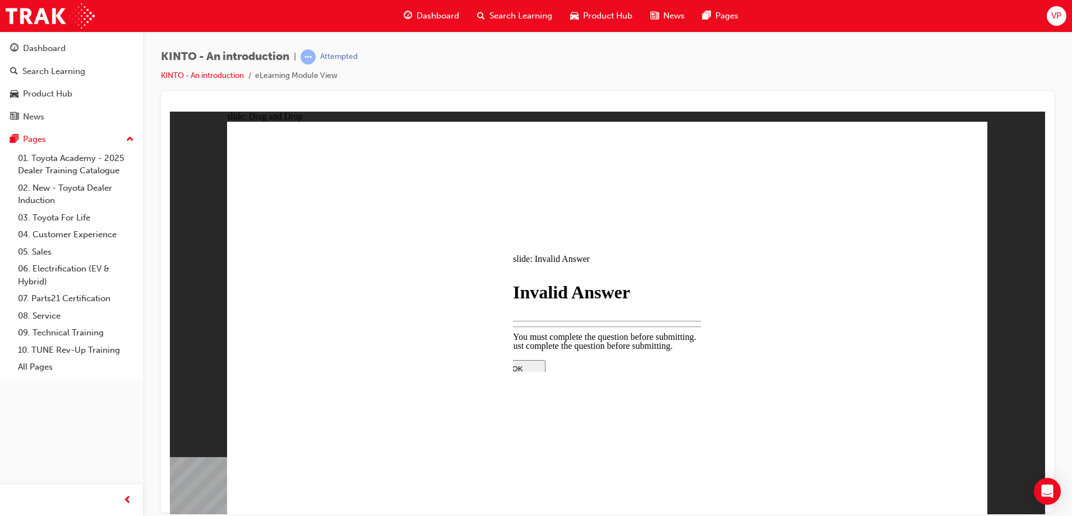
click at [618, 458] on div at bounding box center [606, 458] width 235 height 0
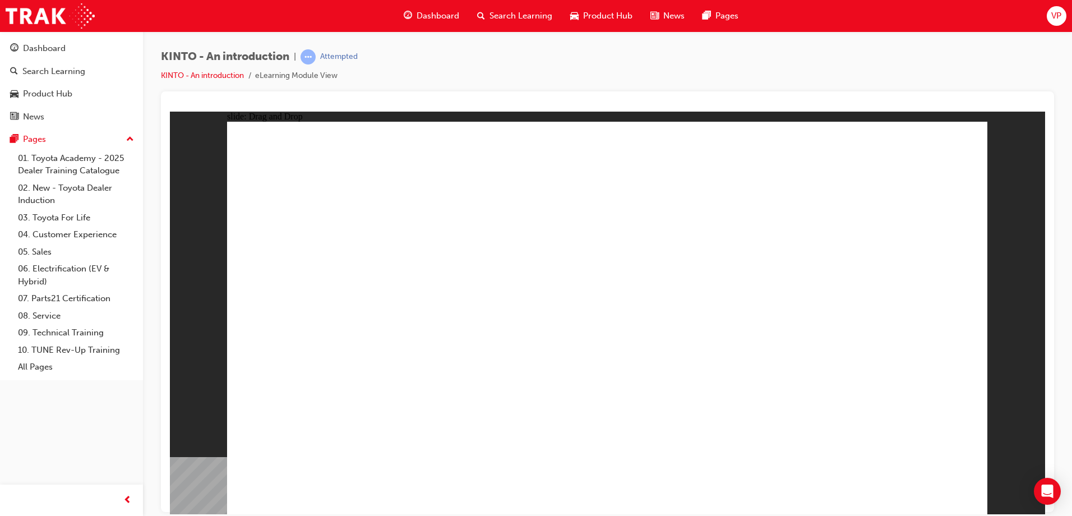
drag, startPoint x: 428, startPoint y: 329, endPoint x: 452, endPoint y: 409, distance: 83.2
drag, startPoint x: 603, startPoint y: 390, endPoint x: 598, endPoint y: 429, distance: 39.5
drag, startPoint x: 742, startPoint y: 355, endPoint x: 847, endPoint y: 400, distance: 115.0
drag, startPoint x: 882, startPoint y: 367, endPoint x: 737, endPoint y: 435, distance: 160.0
drag, startPoint x: 330, startPoint y: 385, endPoint x: 341, endPoint y: 438, distance: 54.4
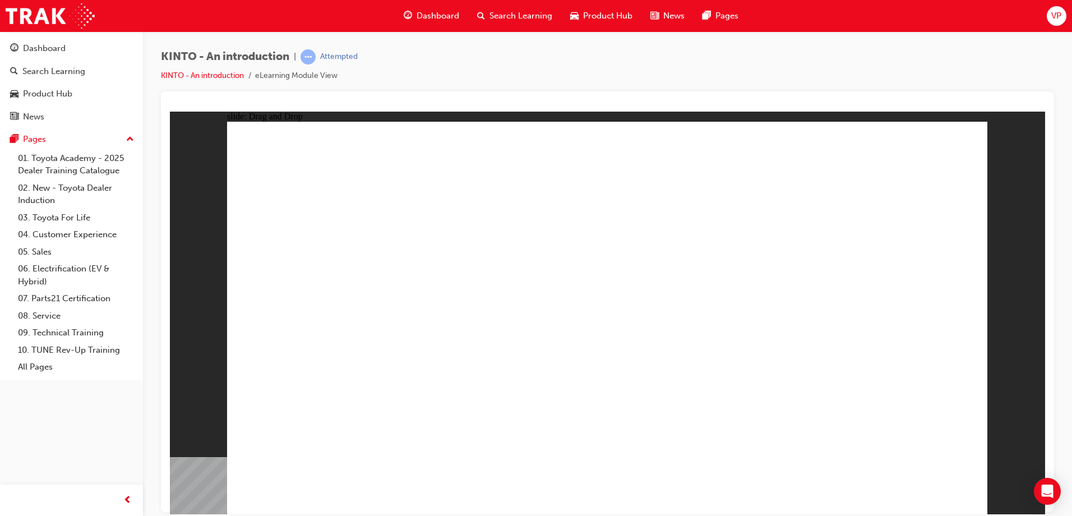
radio input "true"
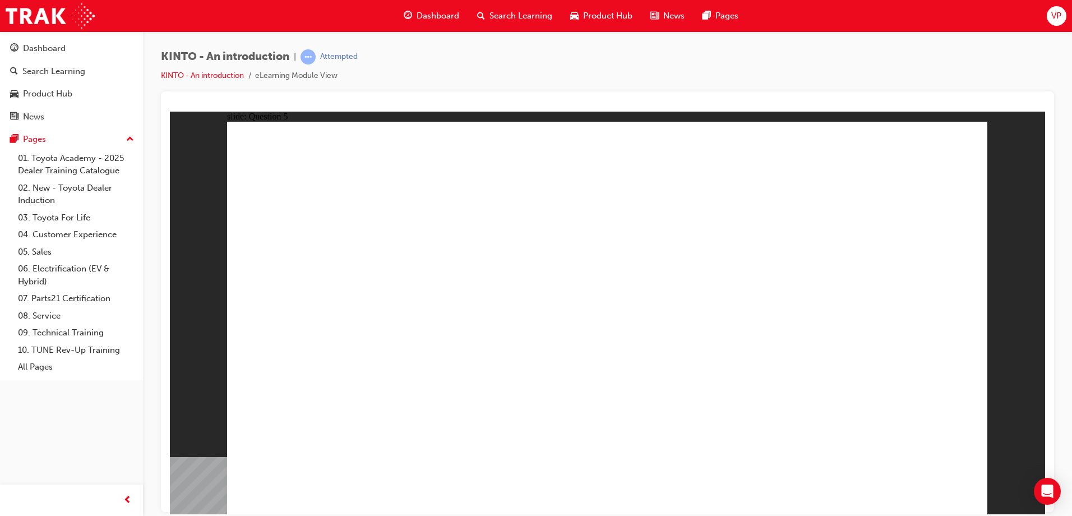
radio input "true"
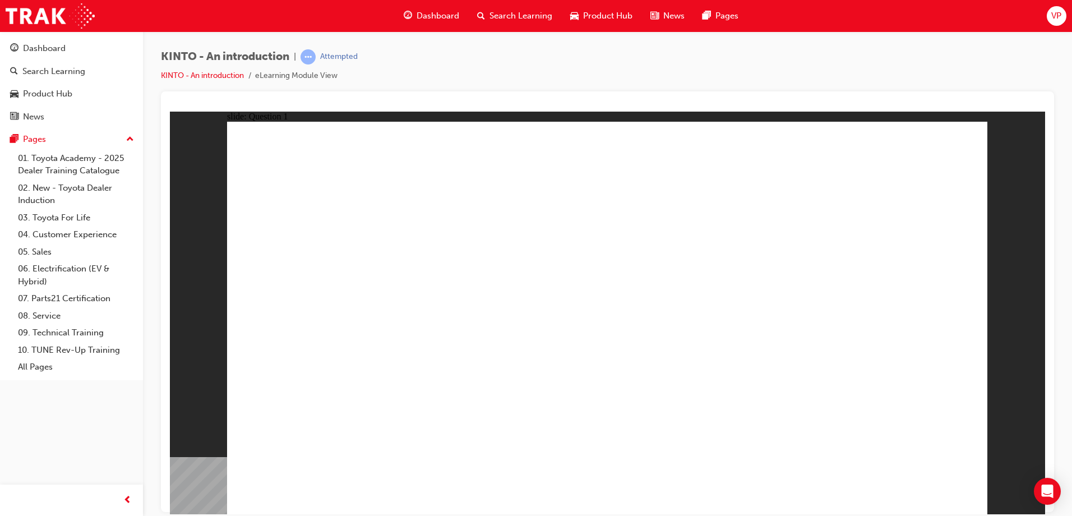
checkbox input "true"
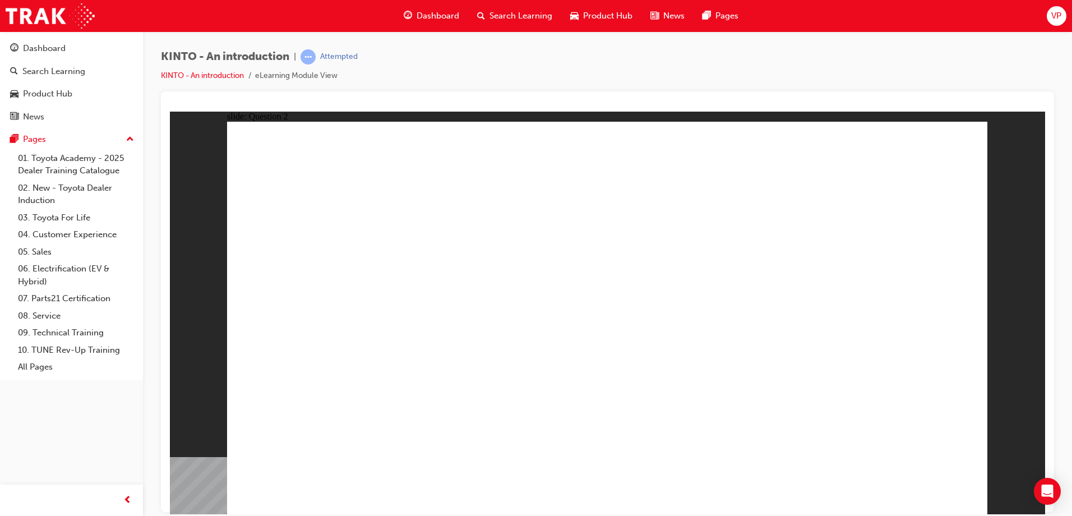
radio input "true"
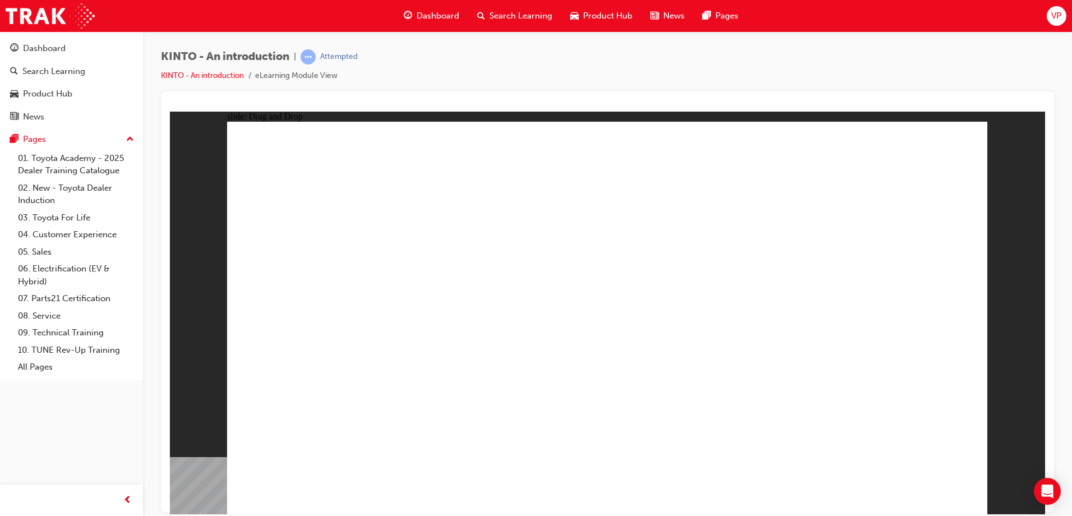
drag, startPoint x: 444, startPoint y: 336, endPoint x: 480, endPoint y: 395, distance: 69.1
drag, startPoint x: 564, startPoint y: 339, endPoint x: 585, endPoint y: 420, distance: 83.9
drag, startPoint x: 736, startPoint y: 348, endPoint x: 756, endPoint y: 415, distance: 69.7
drag, startPoint x: 828, startPoint y: 354, endPoint x: 867, endPoint y: 418, distance: 74.2
drag, startPoint x: 310, startPoint y: 353, endPoint x: 381, endPoint y: 451, distance: 121.2
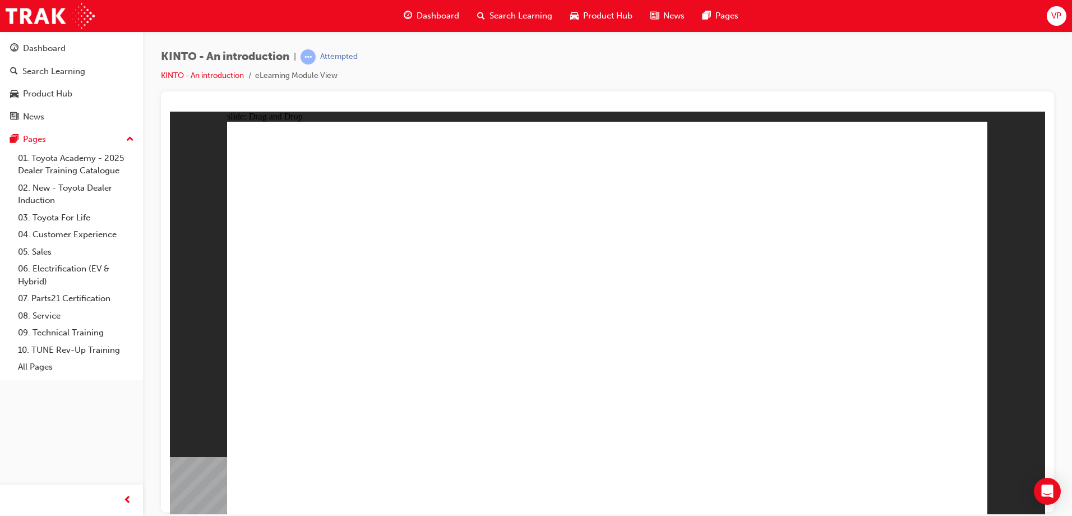
radio input "true"
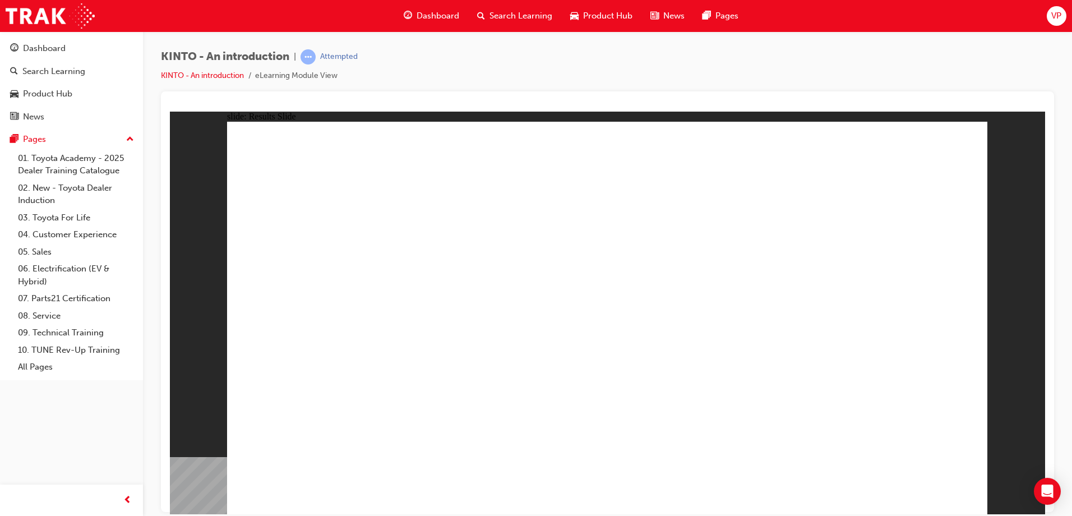
radio input "true"
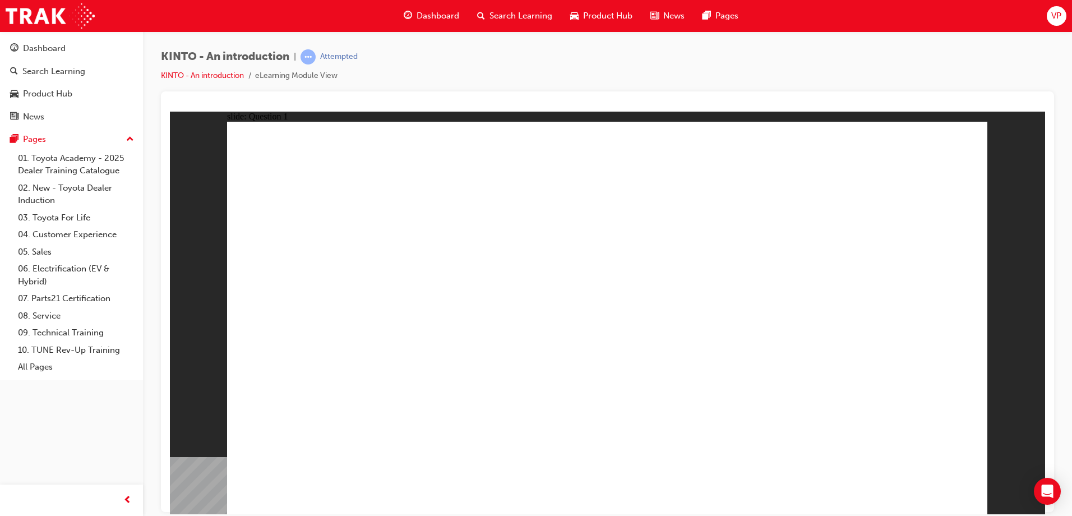
checkbox input "true"
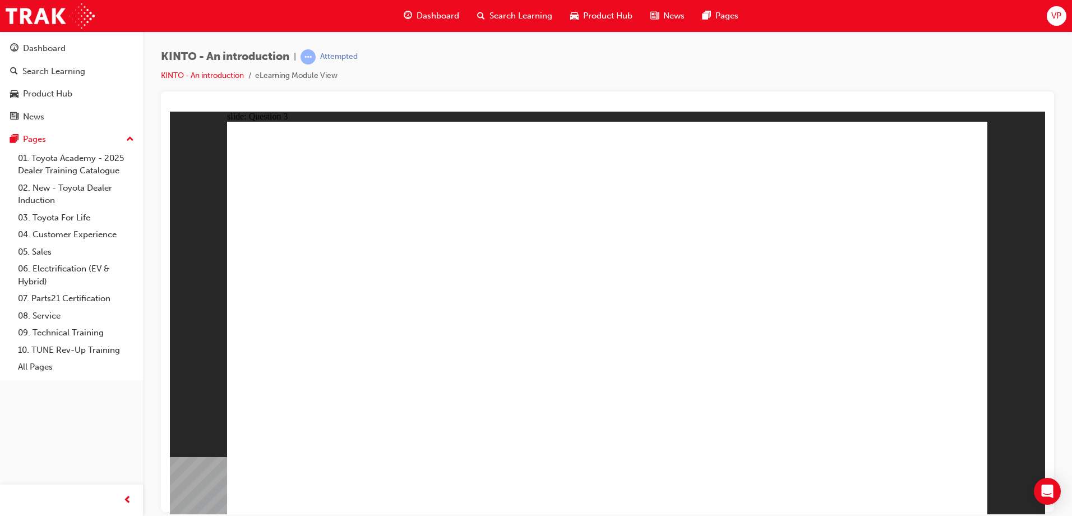
radio input "true"
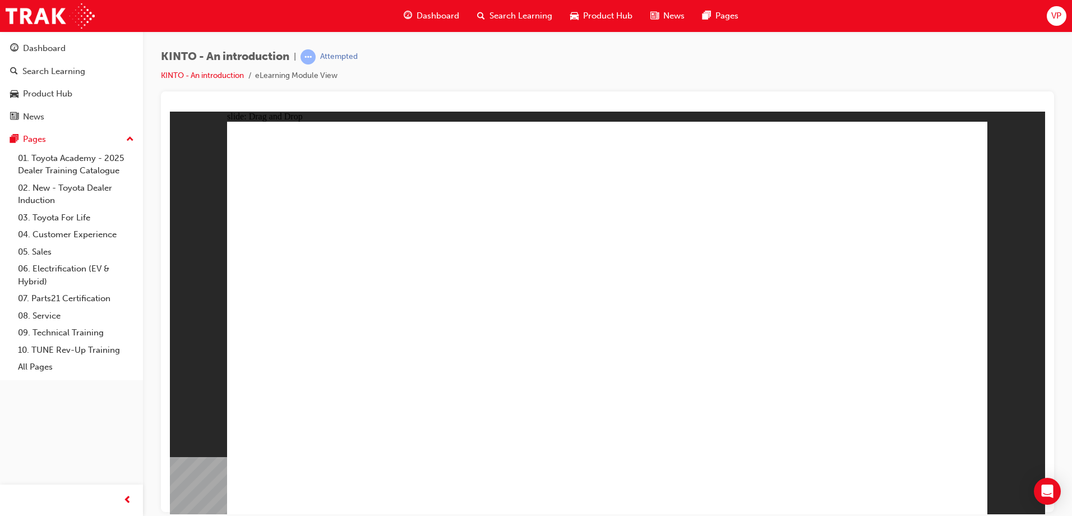
drag, startPoint x: 479, startPoint y: 350, endPoint x: 277, endPoint y: 385, distance: 204.1
drag, startPoint x: 303, startPoint y: 339, endPoint x: 553, endPoint y: 437, distance: 268.0
drag, startPoint x: 598, startPoint y: 362, endPoint x: 772, endPoint y: 420, distance: 183.3
drag, startPoint x: 920, startPoint y: 336, endPoint x: 476, endPoint y: 390, distance: 447.2
drag, startPoint x: 765, startPoint y: 355, endPoint x: 918, endPoint y: 473, distance: 193.4
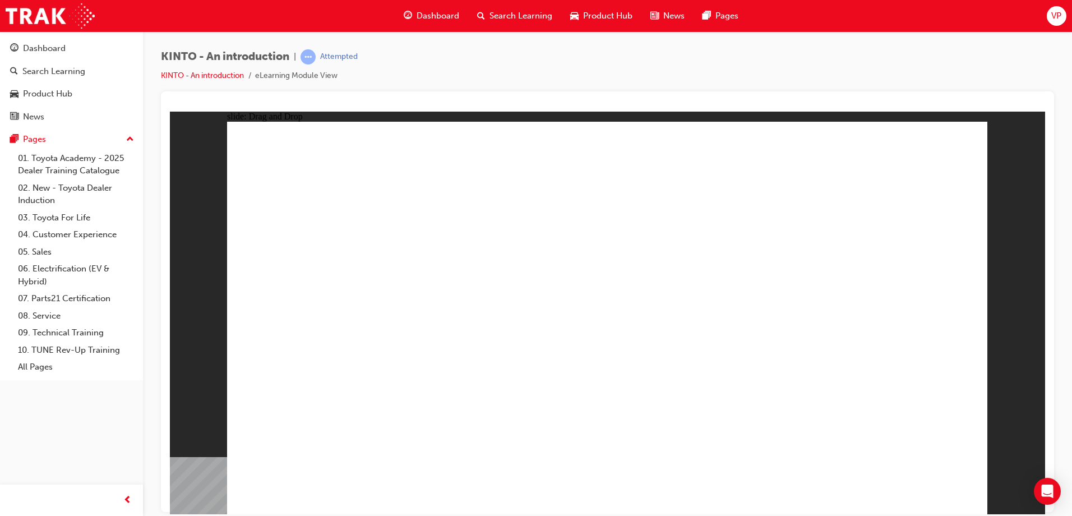
drag, startPoint x: 664, startPoint y: 399, endPoint x: 785, endPoint y: 439, distance: 127.6
radio input "true"
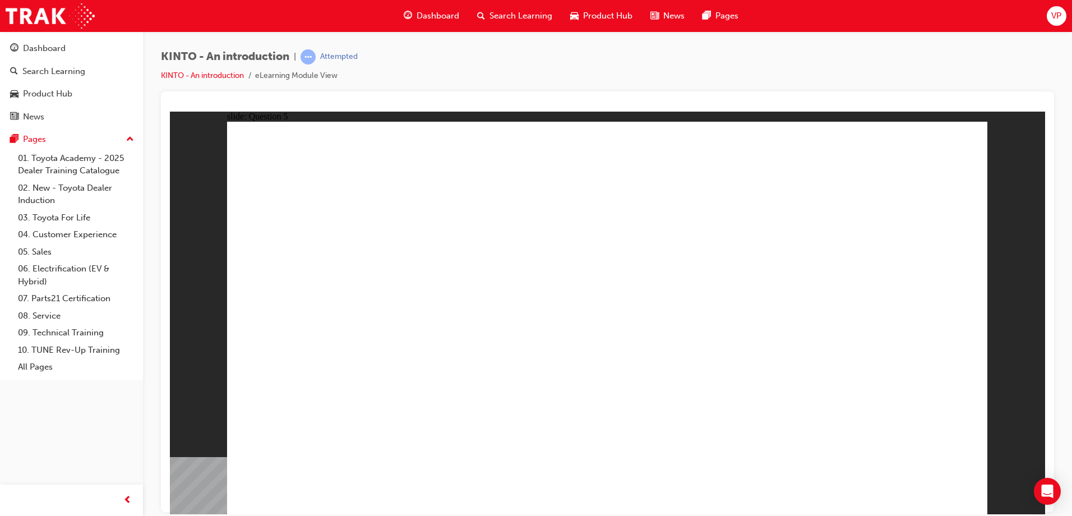
drag, startPoint x: 631, startPoint y: 411, endPoint x: 625, endPoint y: 395, distance: 16.9
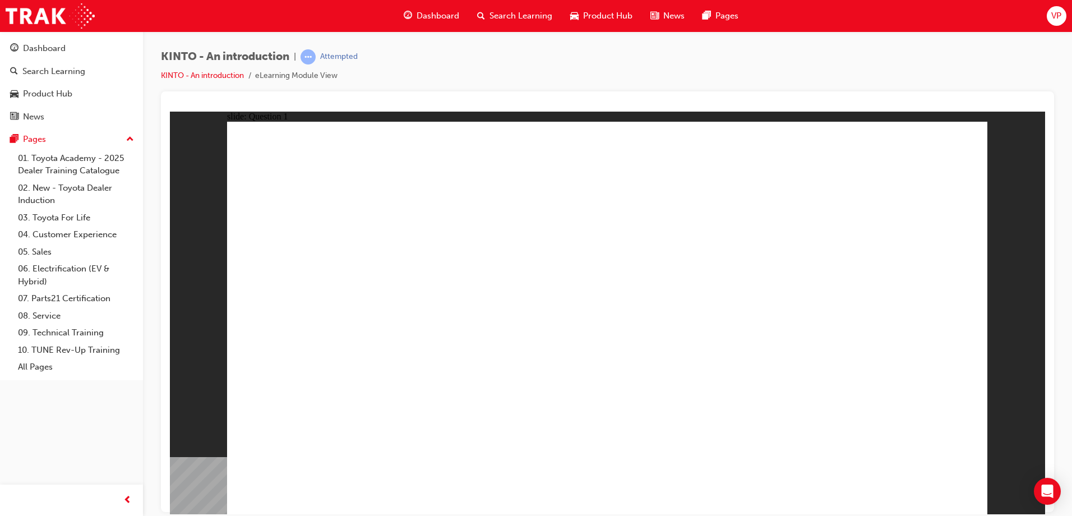
radio input "true"
checkbox input "true"
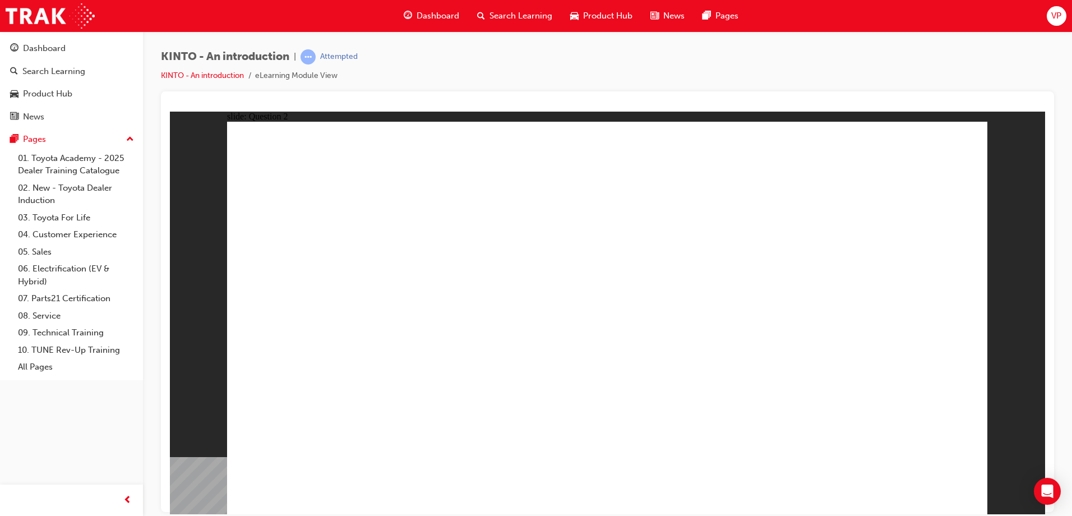
radio input "true"
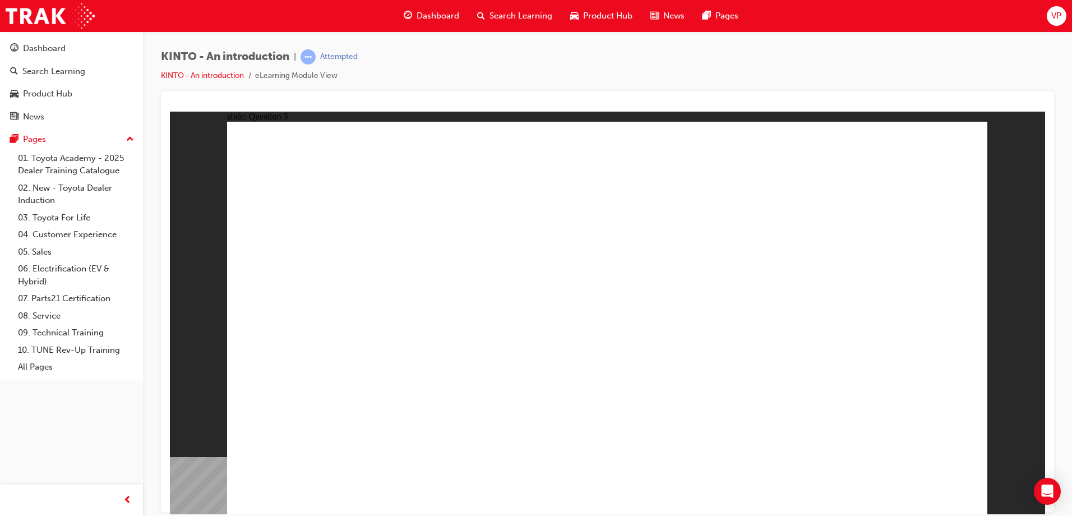
drag, startPoint x: 453, startPoint y: 386, endPoint x: 354, endPoint y: 419, distance: 104.2
drag, startPoint x: 618, startPoint y: 386, endPoint x: 452, endPoint y: 432, distance: 172.0
drag, startPoint x: 574, startPoint y: 422, endPoint x: 720, endPoint y: 460, distance: 150.6
drag, startPoint x: 782, startPoint y: 357, endPoint x: 814, endPoint y: 433, distance: 82.9
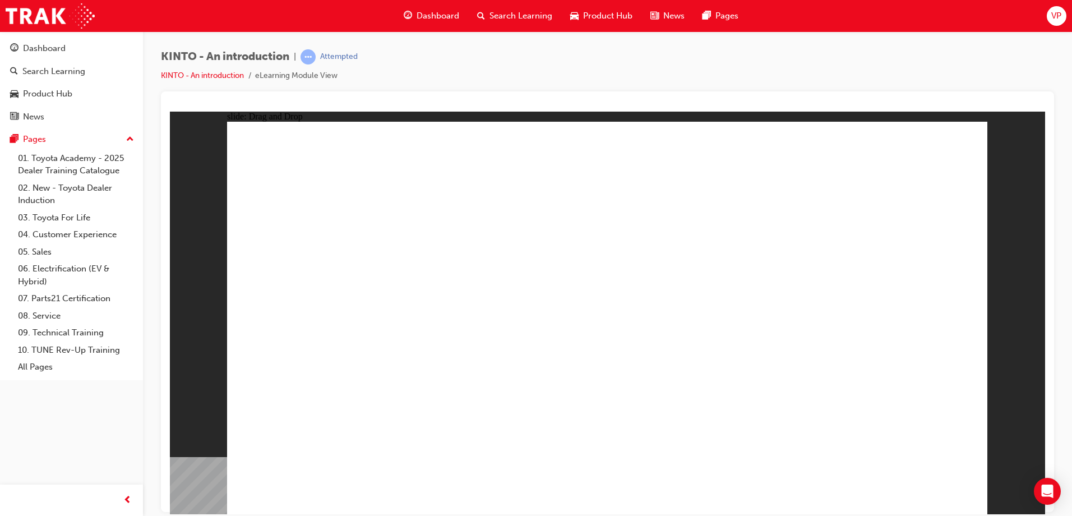
drag, startPoint x: 901, startPoint y: 361, endPoint x: 900, endPoint y: 461, distance: 99.8
radio input "true"
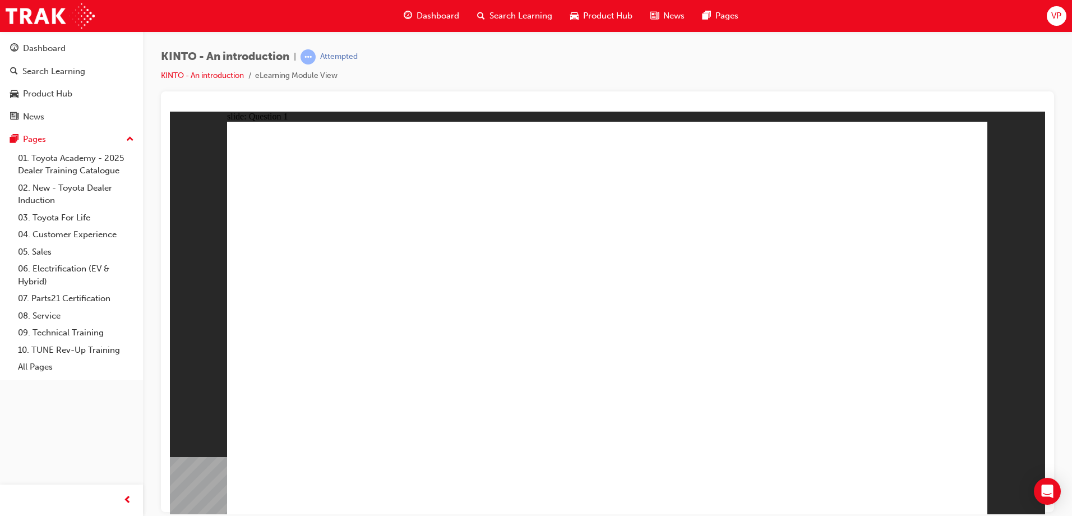
radio input "true"
checkbox input "true"
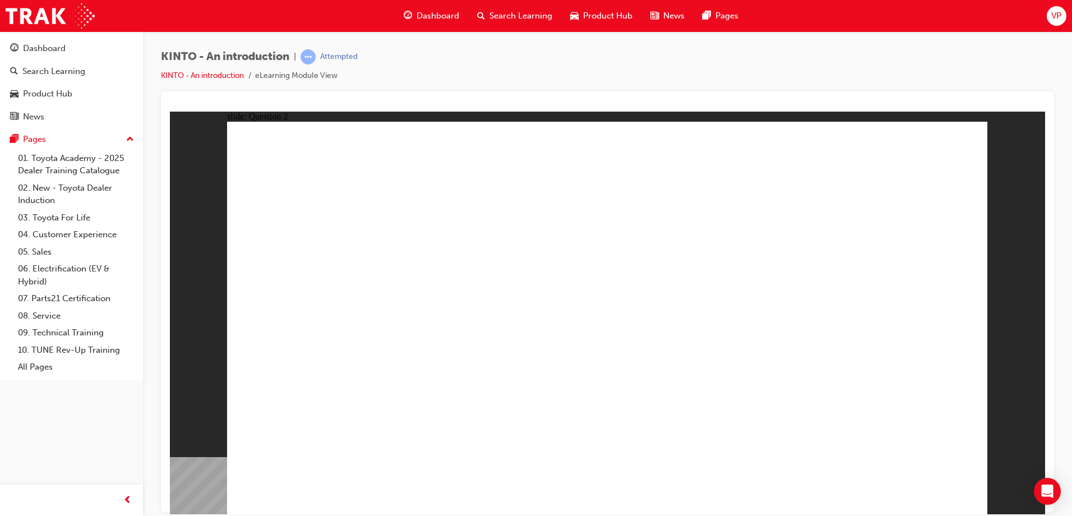
drag, startPoint x: 777, startPoint y: 442, endPoint x: 822, endPoint y: 453, distance: 45.7
radio input "true"
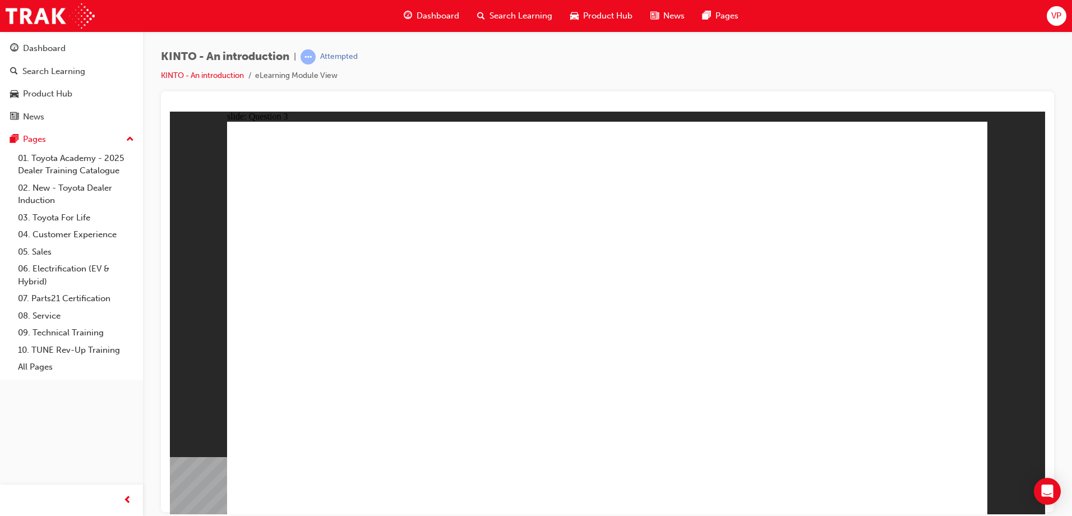
drag, startPoint x: 375, startPoint y: 346, endPoint x: 465, endPoint y: 374, distance: 94.0
drag, startPoint x: 499, startPoint y: 344, endPoint x: 487, endPoint y: 395, distance: 52.5
drag, startPoint x: 595, startPoint y: 317, endPoint x: 616, endPoint y: 425, distance: 110.1
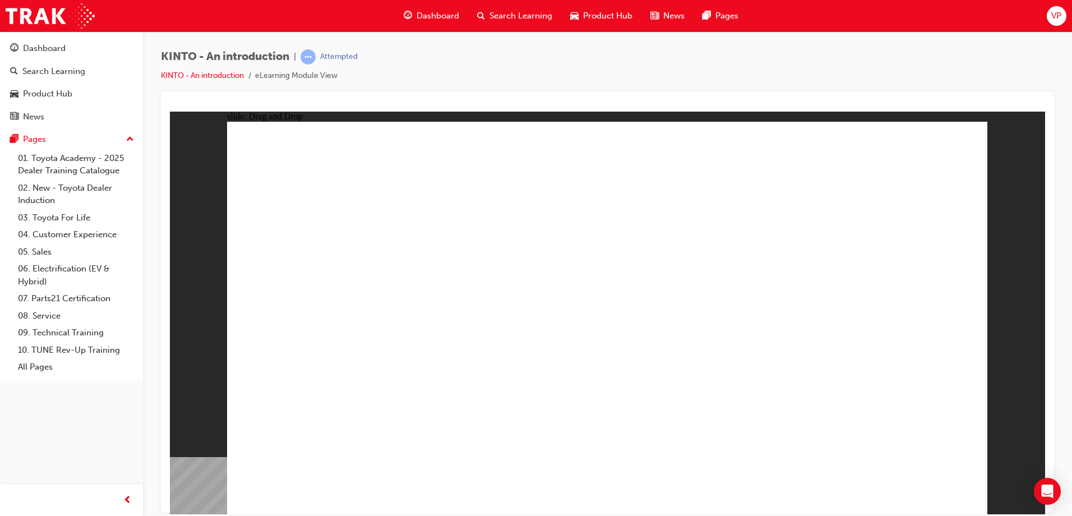
drag, startPoint x: 735, startPoint y: 362, endPoint x: 742, endPoint y: 439, distance: 78.3
drag, startPoint x: 862, startPoint y: 414, endPoint x: 862, endPoint y: 465, distance: 51.0
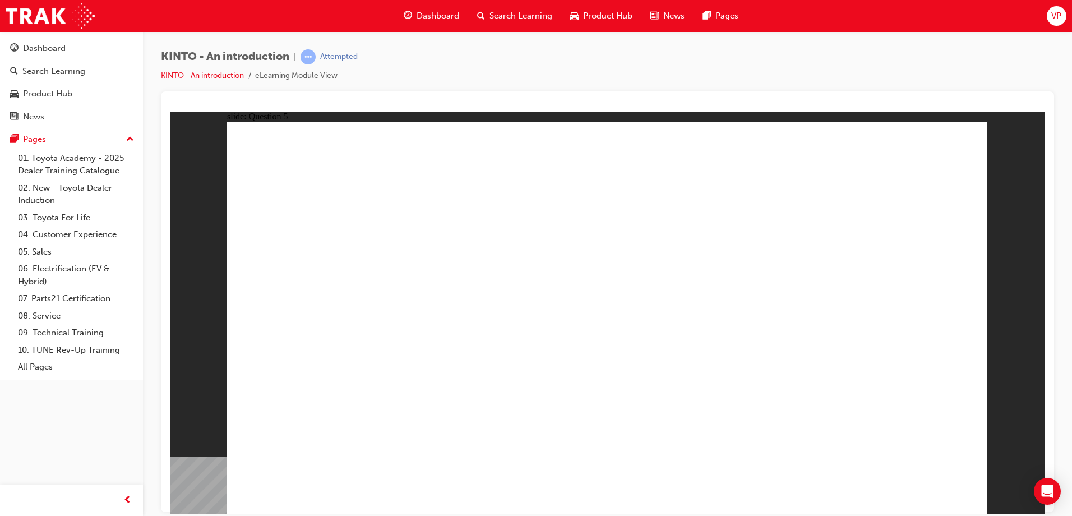
radio input "true"
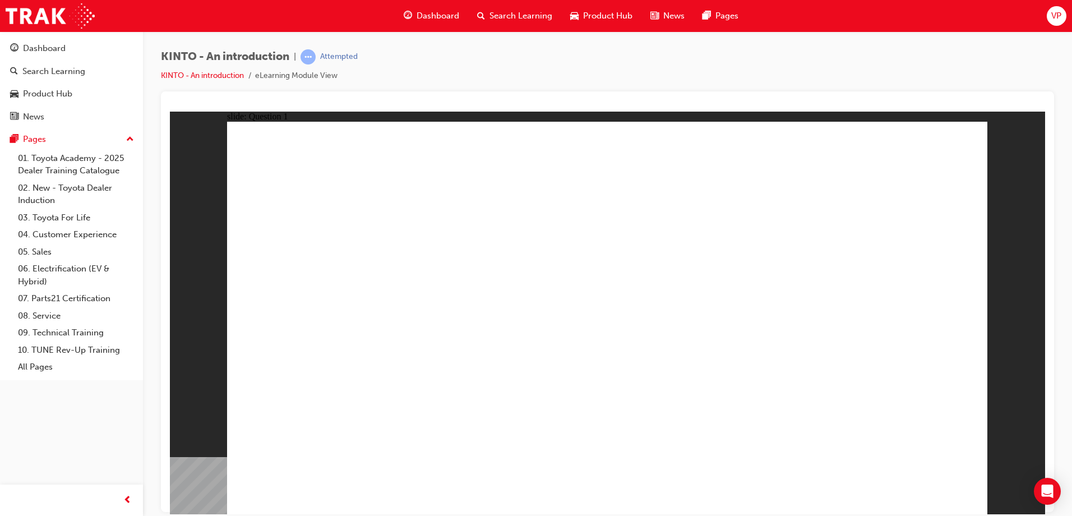
radio input "true"
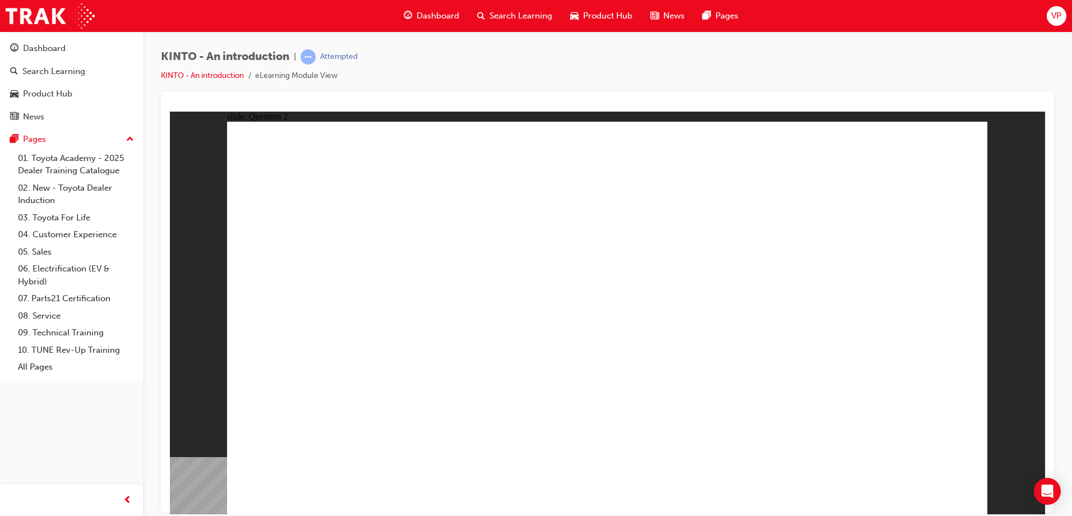
checkbox input "true"
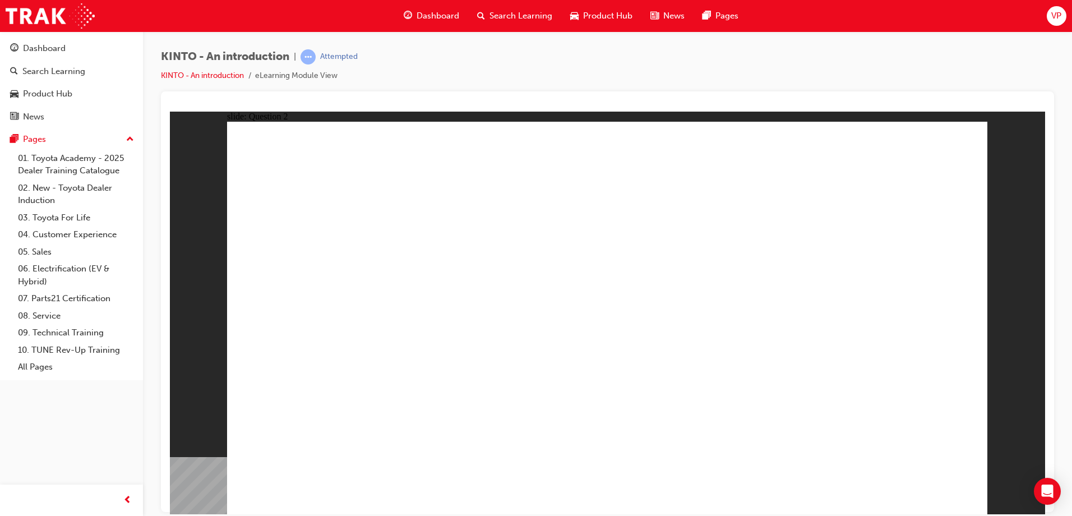
radio input "true"
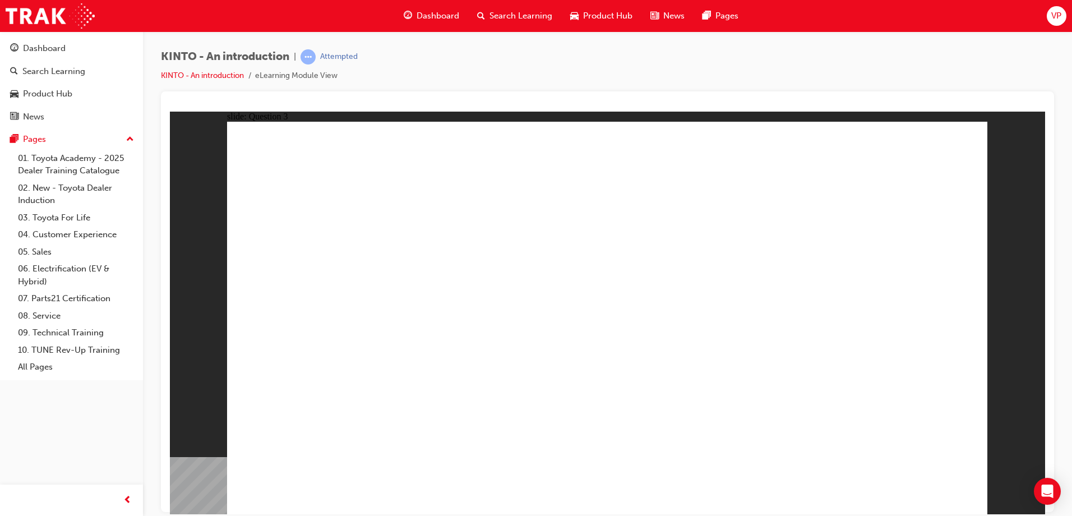
drag, startPoint x: 465, startPoint y: 391, endPoint x: 380, endPoint y: 407, distance: 86.1
drag, startPoint x: 364, startPoint y: 331, endPoint x: 287, endPoint y: 360, distance: 82.9
drag, startPoint x: 328, startPoint y: 414, endPoint x: 353, endPoint y: 336, distance: 82.3
drag, startPoint x: 354, startPoint y: 433, endPoint x: 760, endPoint y: 443, distance: 405.9
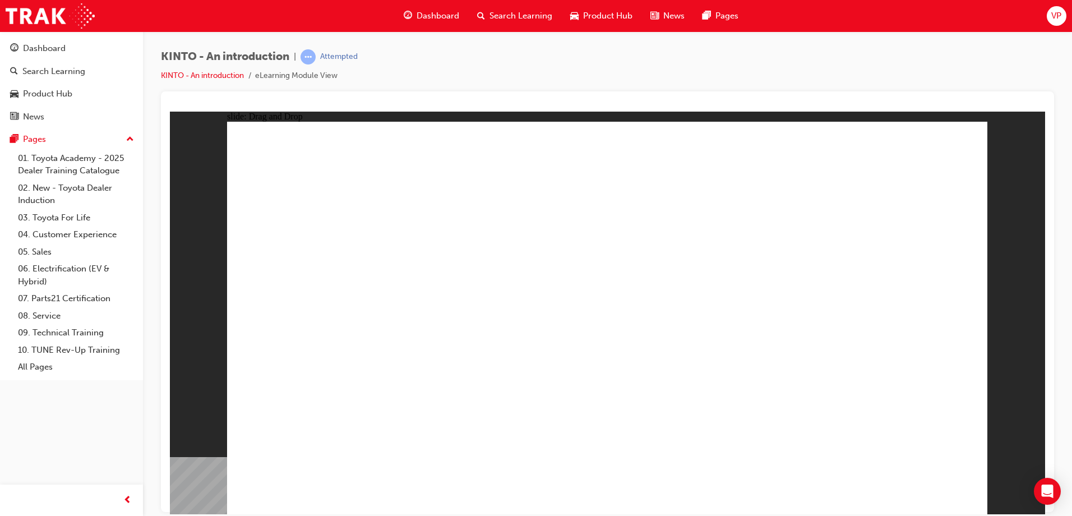
drag, startPoint x: 335, startPoint y: 350, endPoint x: 478, endPoint y: 430, distance: 164.1
drag, startPoint x: 585, startPoint y: 330, endPoint x: 309, endPoint y: 428, distance: 292.0
drag, startPoint x: 737, startPoint y: 332, endPoint x: 604, endPoint y: 442, distance: 172.4
drag, startPoint x: 867, startPoint y: 335, endPoint x: 733, endPoint y: 423, distance: 160.7
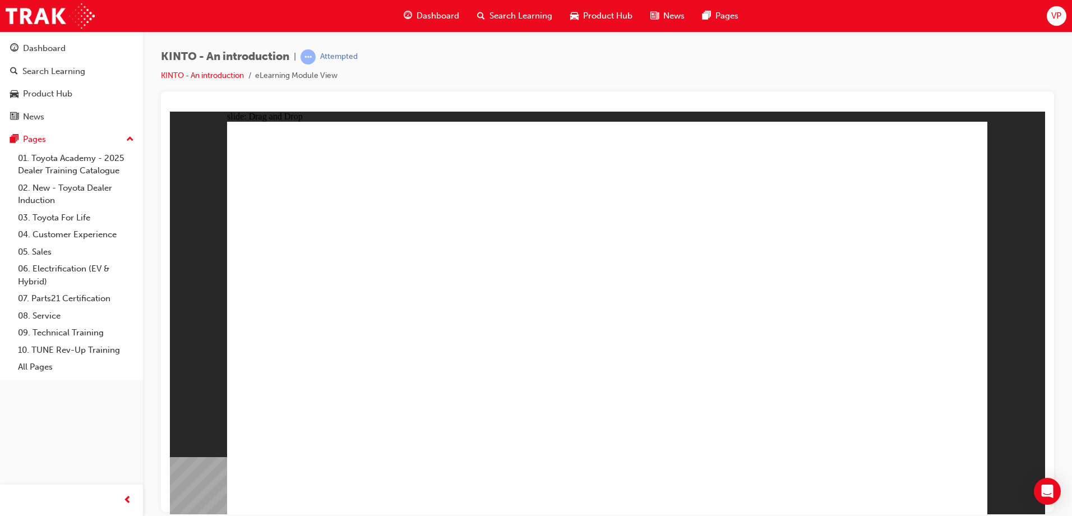
radio input "true"
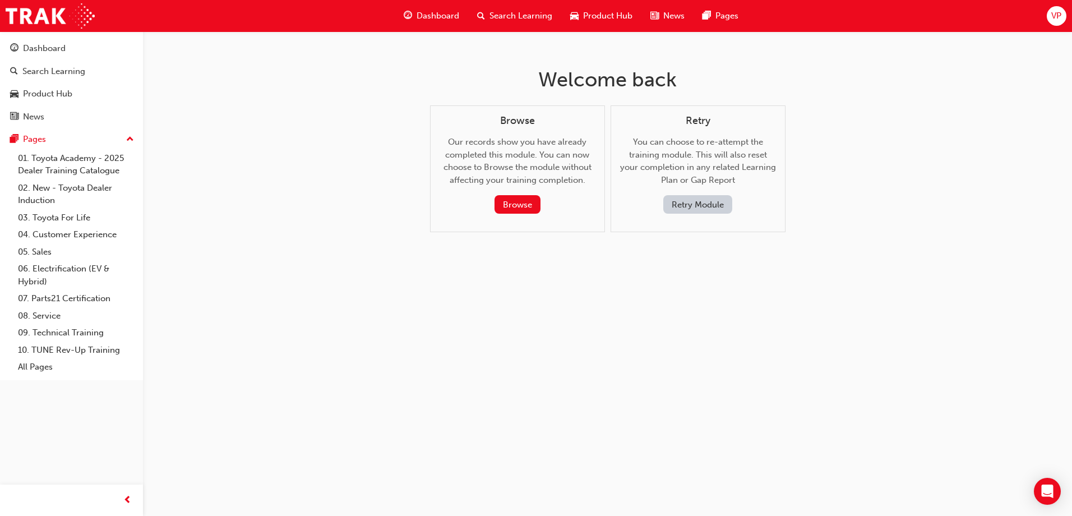
click at [436, 15] on span "Dashboard" at bounding box center [437, 16] width 43 height 13
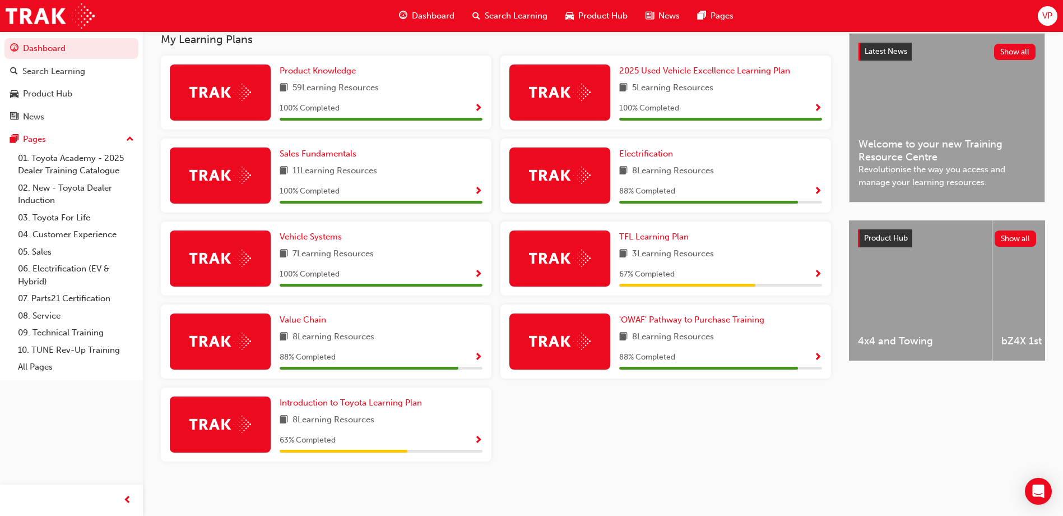
scroll to position [257, 0]
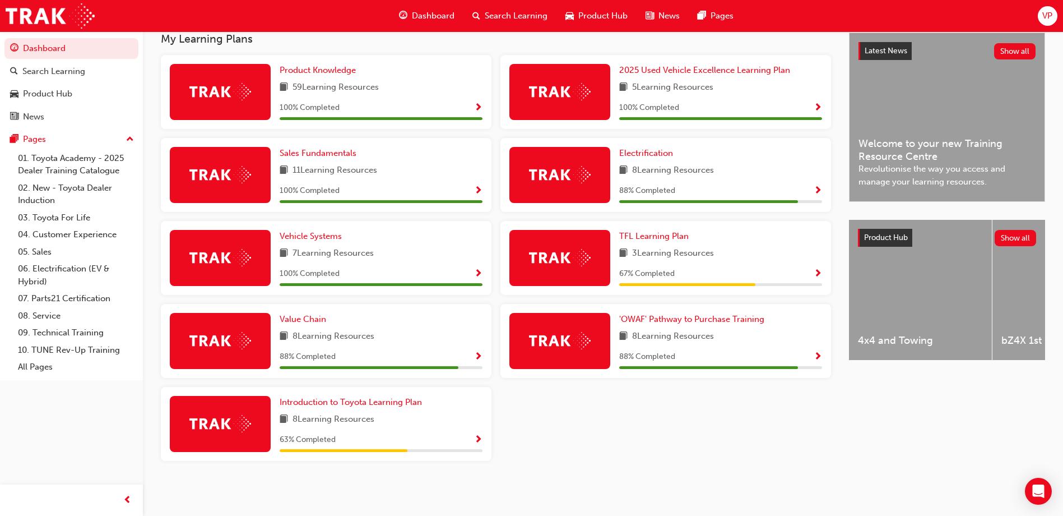
click at [1052, 15] on span "VP" at bounding box center [1048, 16] width 10 height 13
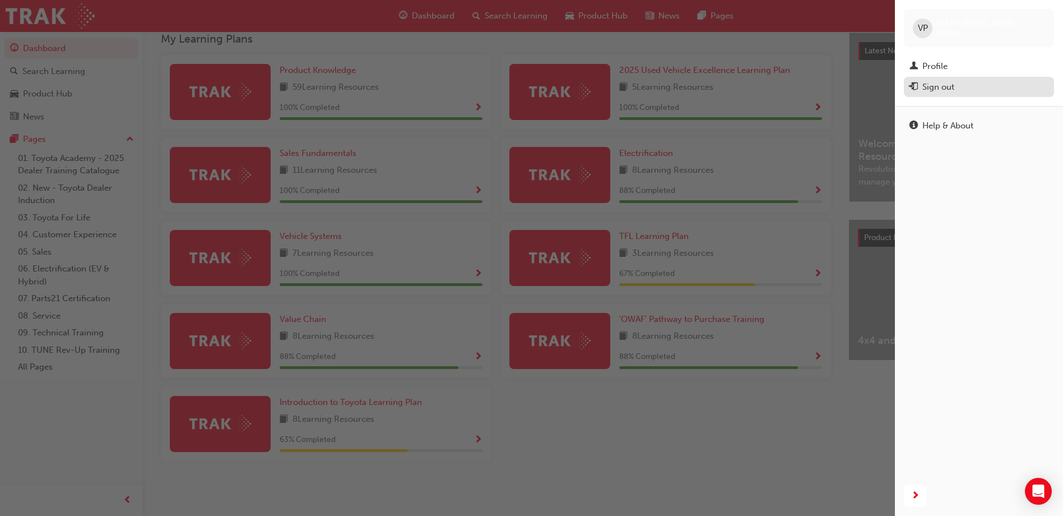
click at [933, 85] on div "Sign out" at bounding box center [939, 87] width 32 height 13
